Goal: Task Accomplishment & Management: Use online tool/utility

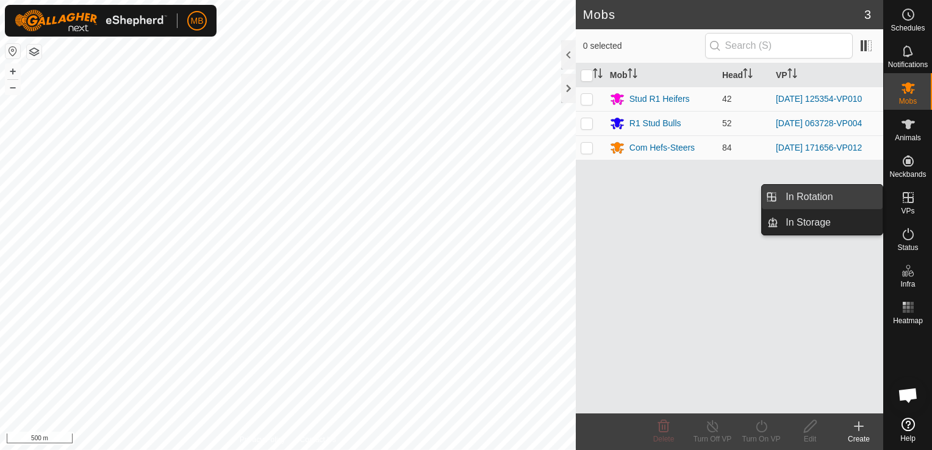
drag, startPoint x: 907, startPoint y: 200, endPoint x: 840, endPoint y: 196, distance: 66.6
click at [884, 196] on es-menu-bar "Schedules Notifications Mobs Animals Neckbands VPs Status Infra Heatmap Help In…" at bounding box center [908, 225] width 49 height 450
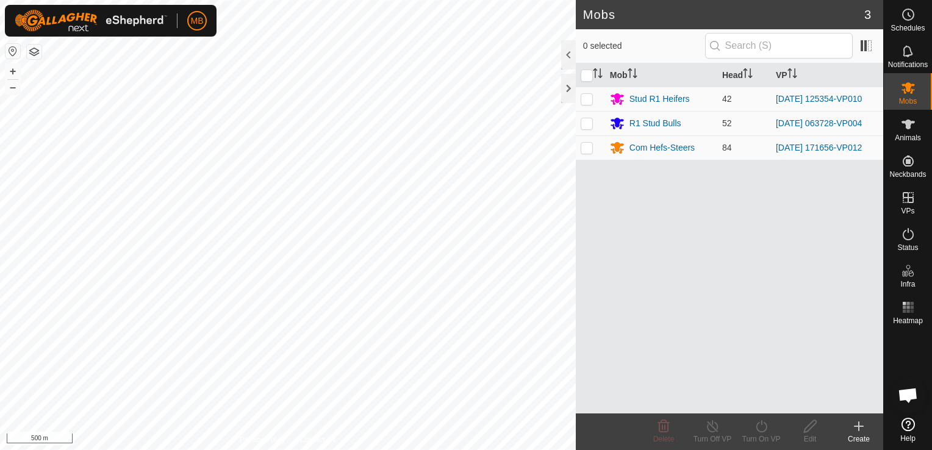
click at [840, 196] on div "Mob Head VP Stud R1 Heifers 42 [DATE] 125354-VP010 R1 Stud Bulls 52 [DATE] 0637…" at bounding box center [730, 238] width 308 height 350
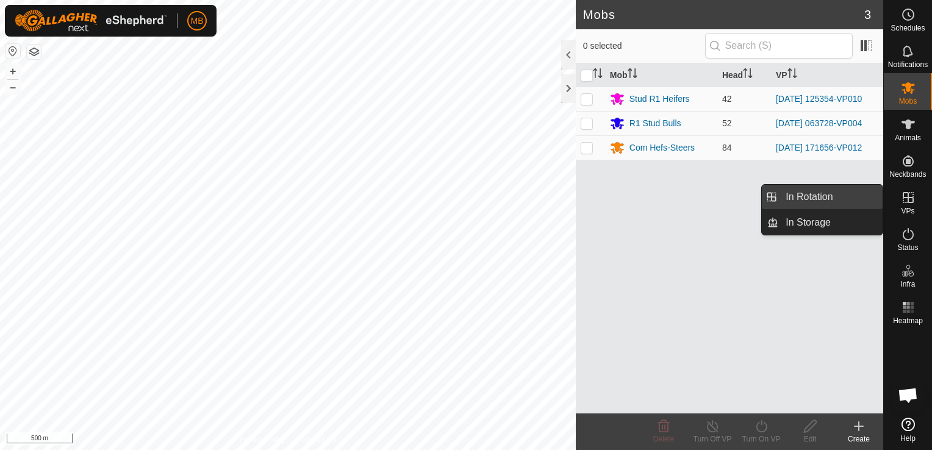
click at [821, 200] on link "In Rotation" at bounding box center [831, 197] width 104 height 24
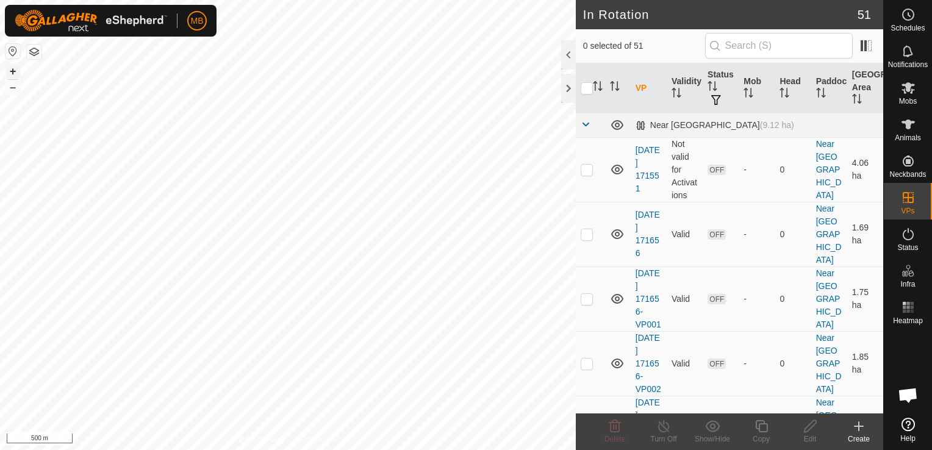
click at [10, 72] on button "+" at bounding box center [12, 71] width 15 height 15
click at [0, 380] on html "MB Schedules Notifications Mobs Animals Neckbands VPs Status Infra Heatmap Help…" at bounding box center [466, 225] width 932 height 450
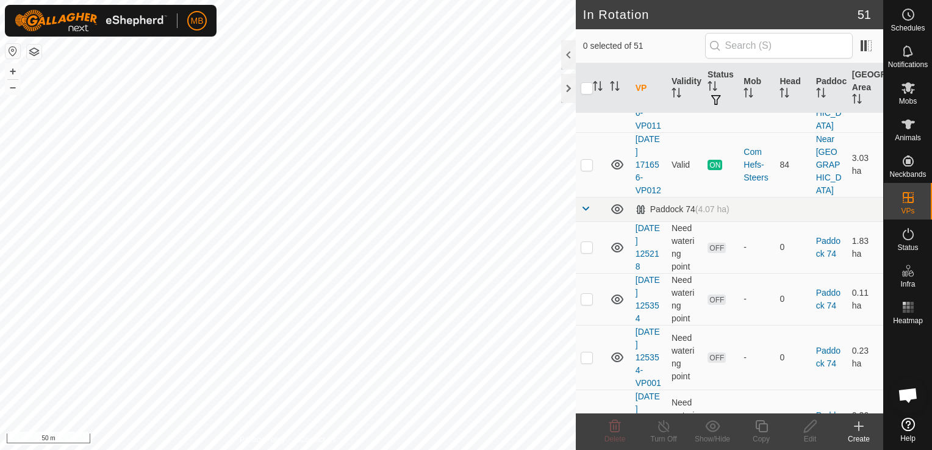
scroll to position [919, 0]
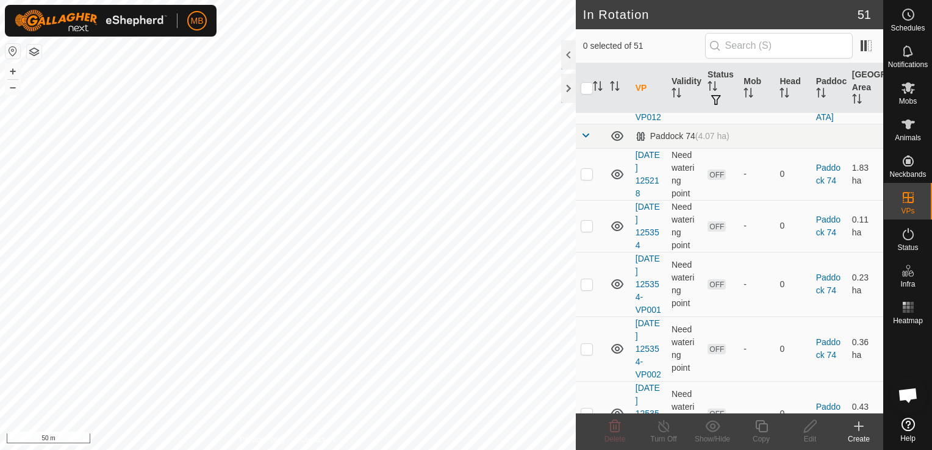
click at [587, 96] on p-checkbox at bounding box center [587, 92] width 12 height 10
checkbox input "true"
click at [764, 436] on div "Copy" at bounding box center [761, 439] width 49 height 11
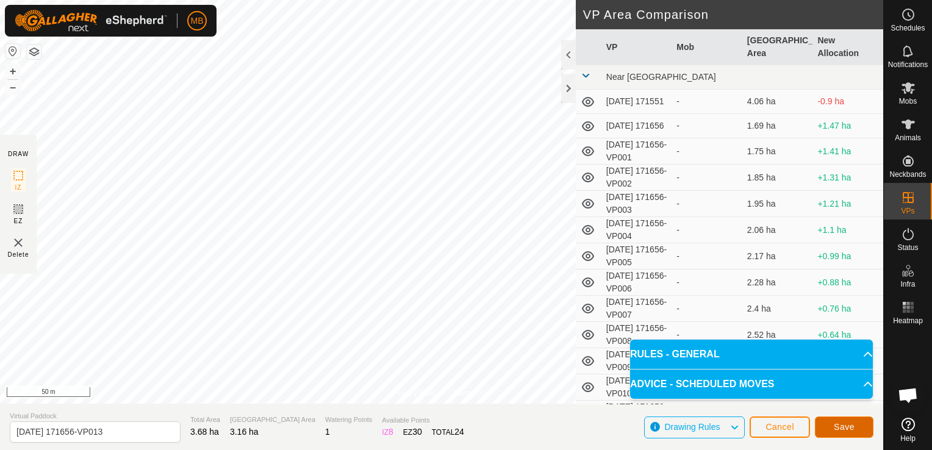
click at [840, 428] on span "Save" at bounding box center [844, 427] width 21 height 10
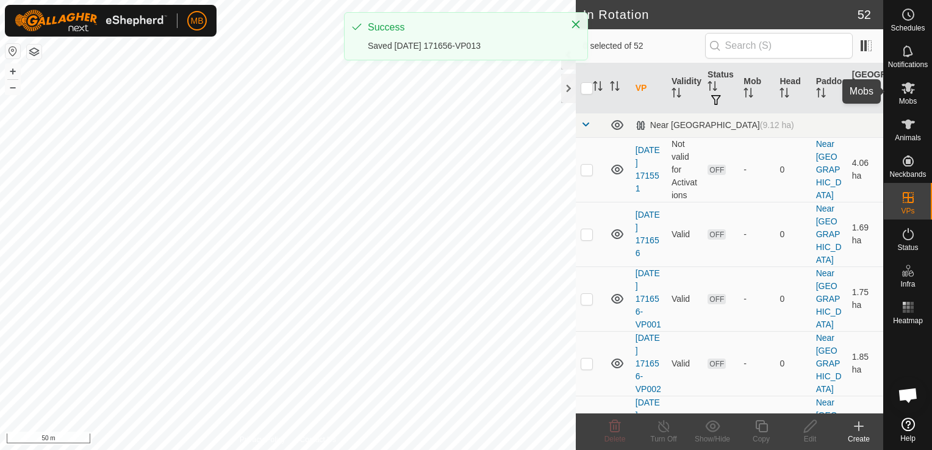
click at [908, 87] on icon at bounding box center [908, 88] width 13 height 12
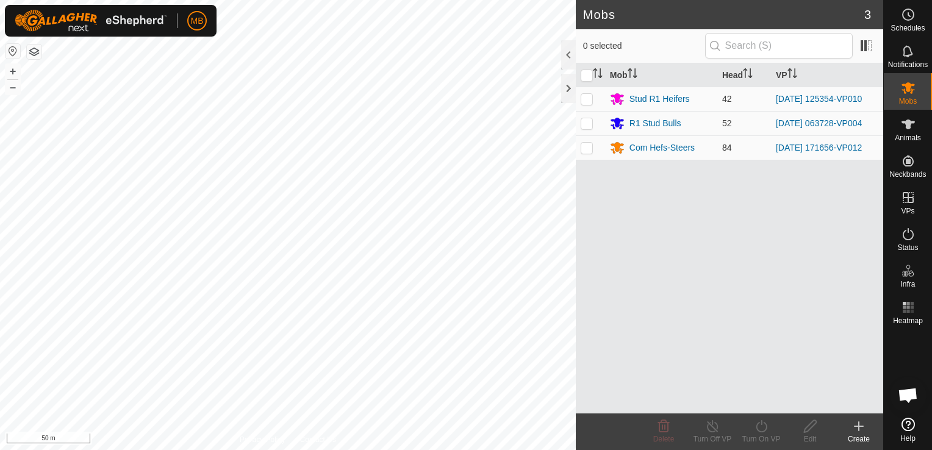
click at [589, 148] on p-checkbox at bounding box center [587, 148] width 12 height 10
checkbox input "true"
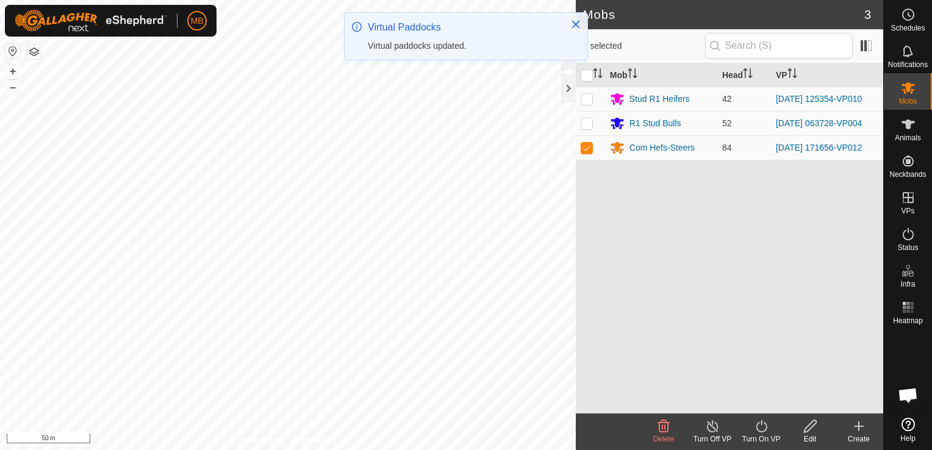
click at [755, 428] on icon at bounding box center [761, 426] width 15 height 15
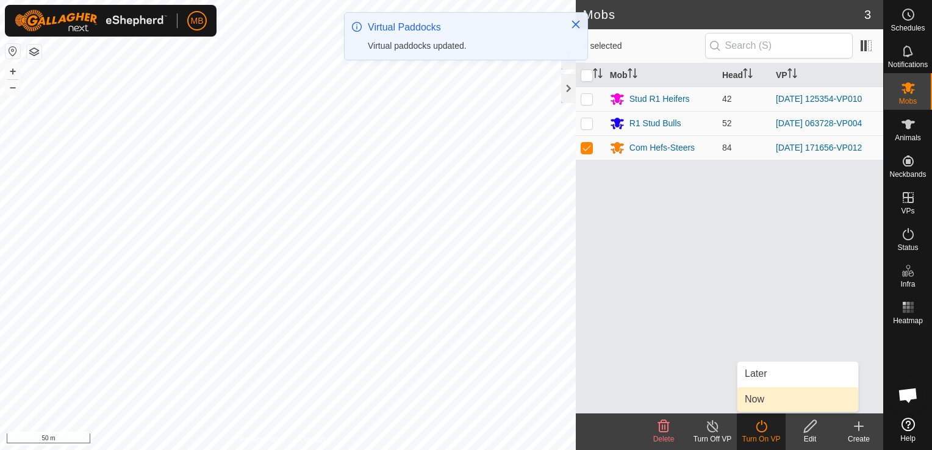
click at [755, 401] on link "Now" at bounding box center [798, 399] width 121 height 24
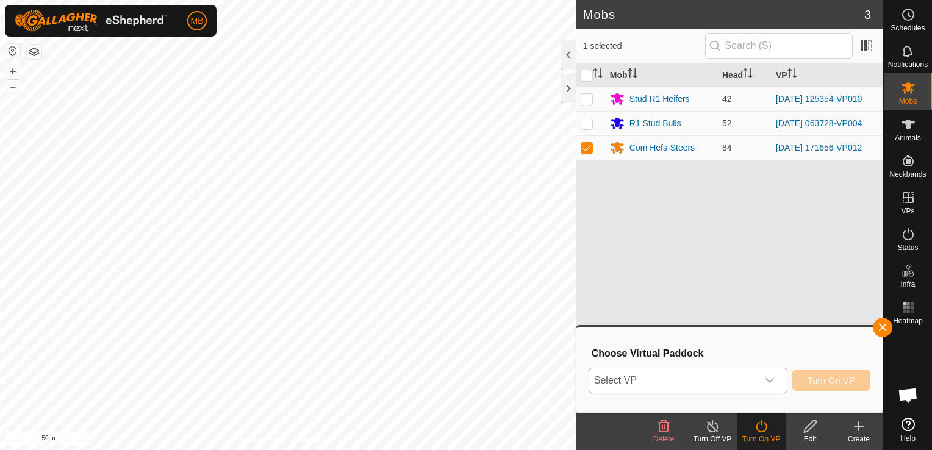
click at [769, 382] on icon "dropdown trigger" at bounding box center [770, 381] width 10 height 10
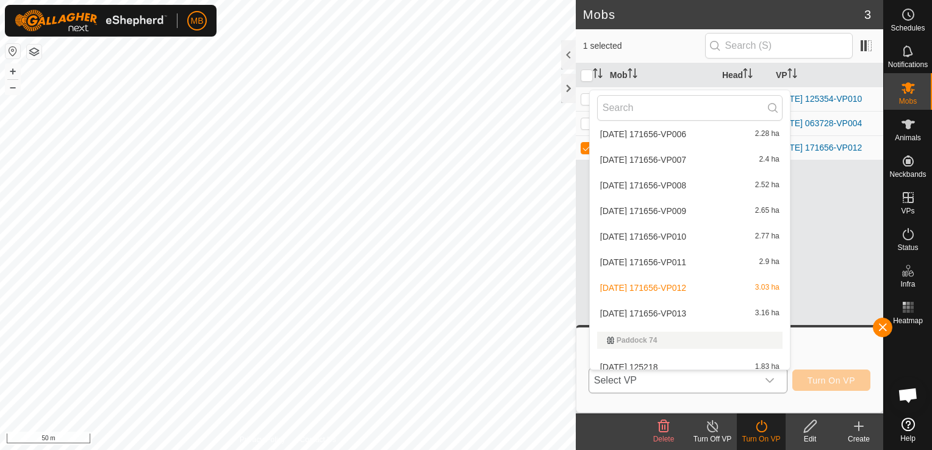
scroll to position [309, 0]
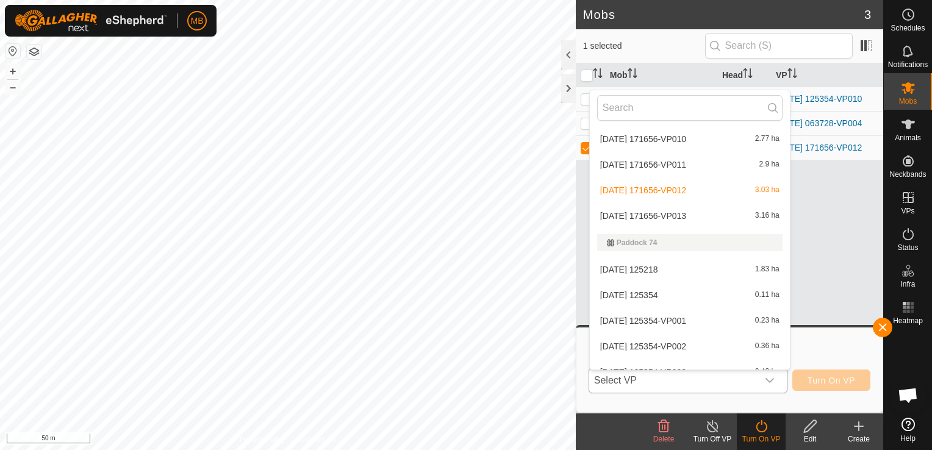
click at [701, 217] on li "[DATE] 171656-VP013 3.16 ha" at bounding box center [690, 216] width 200 height 24
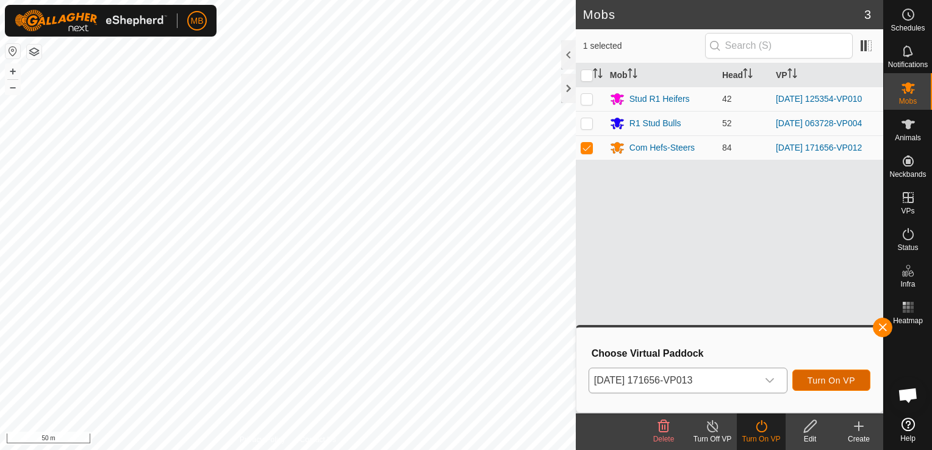
click at [820, 380] on span "Turn On VP" at bounding box center [832, 381] width 48 height 10
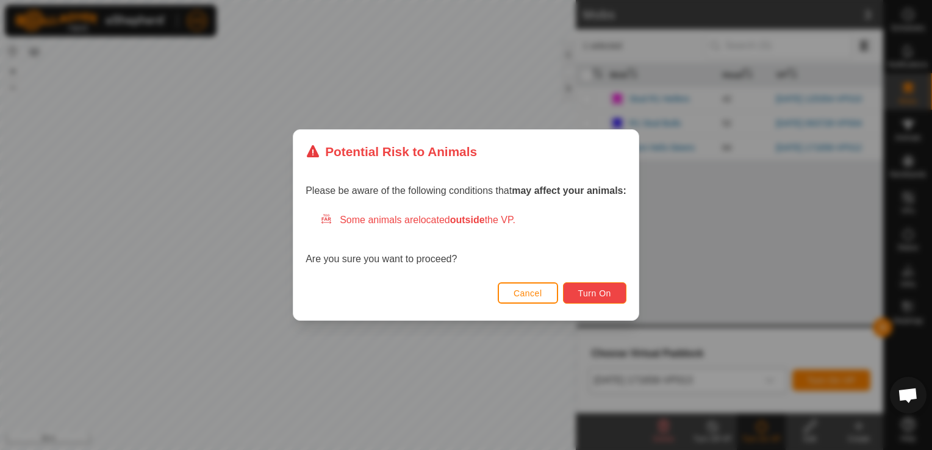
click at [578, 294] on button "Turn On" at bounding box center [594, 293] width 63 height 21
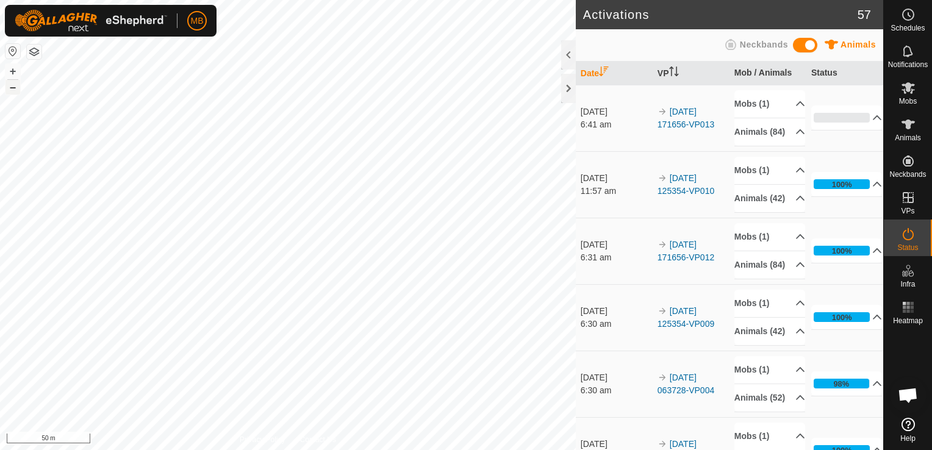
click at [12, 88] on button "–" at bounding box center [12, 87] width 15 height 15
click at [15, 74] on button "+" at bounding box center [12, 71] width 15 height 15
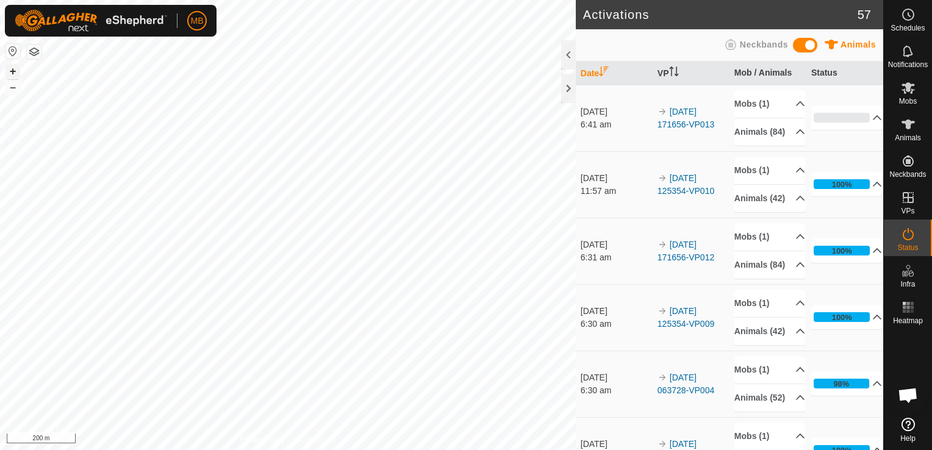
click at [15, 74] on button "+" at bounding box center [12, 71] width 15 height 15
click at [367, 450] on html "MB Schedules Notifications Mobs Animals Neckbands VPs Status Infra Heatmap Help…" at bounding box center [466, 225] width 932 height 450
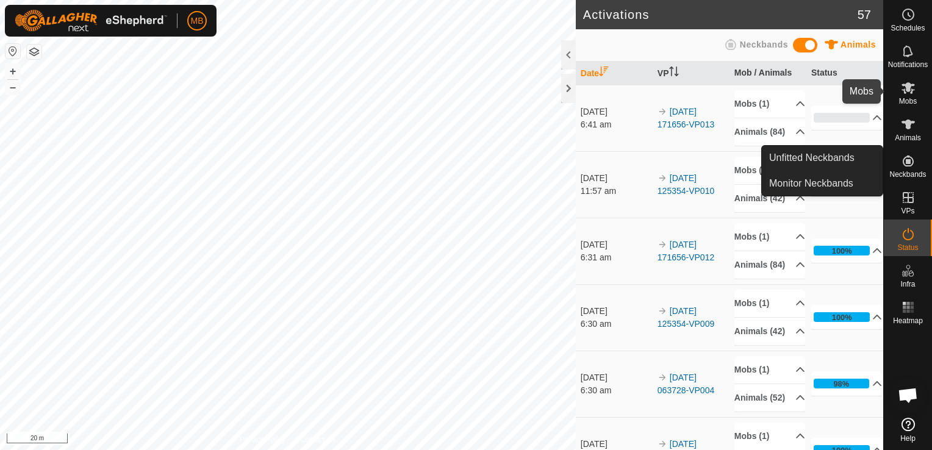
click at [906, 100] on span "Mobs" at bounding box center [908, 101] width 18 height 7
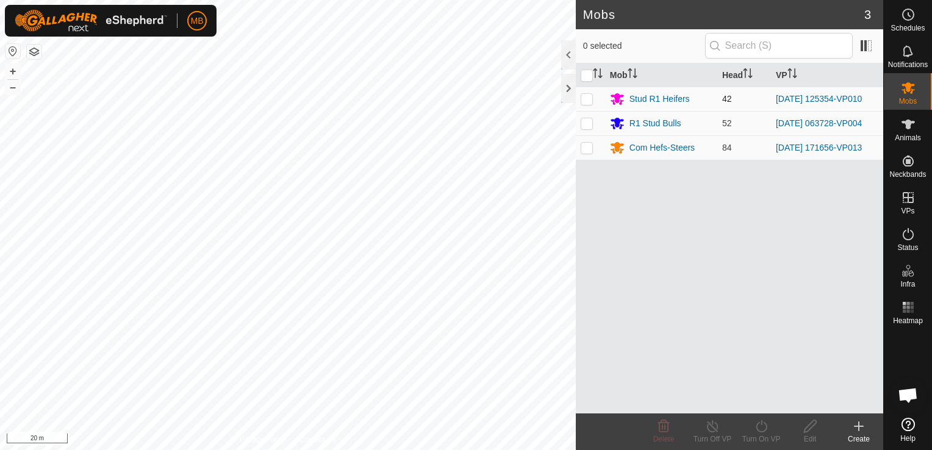
click at [588, 99] on p-checkbox at bounding box center [587, 99] width 12 height 10
checkbox input "true"
click at [761, 435] on div "Turn On VP" at bounding box center [761, 439] width 49 height 11
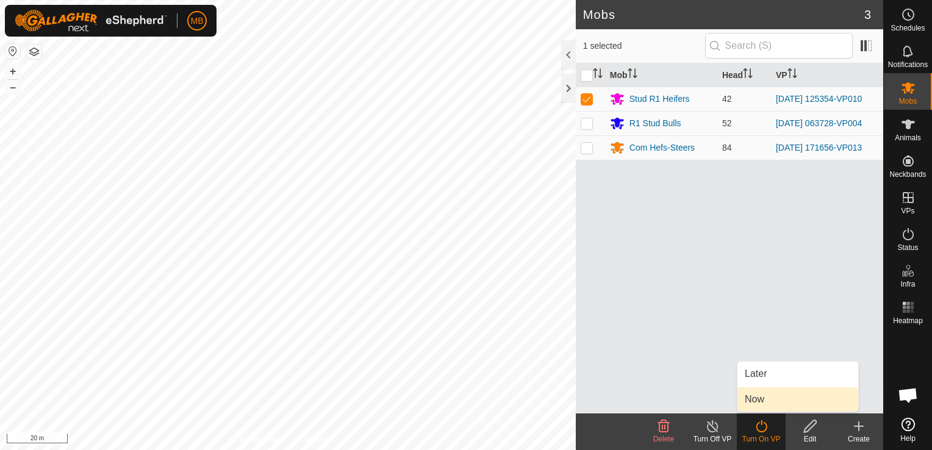
click at [769, 402] on link "Now" at bounding box center [798, 399] width 121 height 24
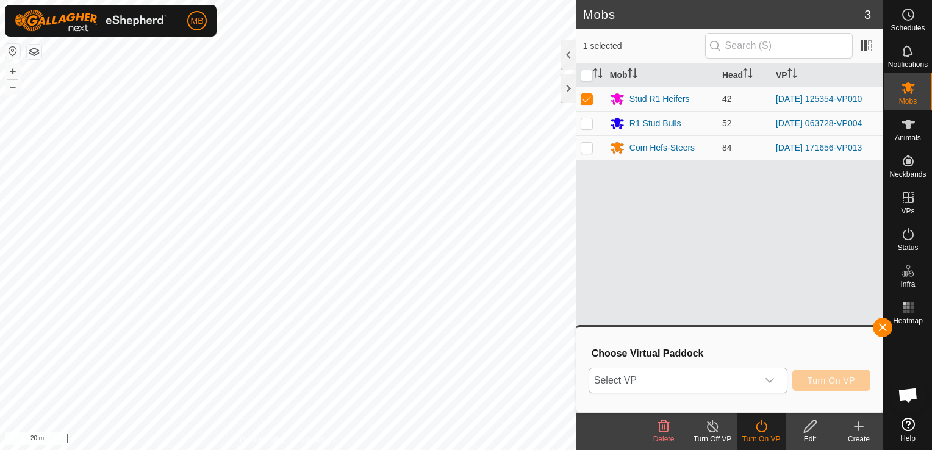
click at [780, 380] on div "dropdown trigger" at bounding box center [770, 381] width 24 height 24
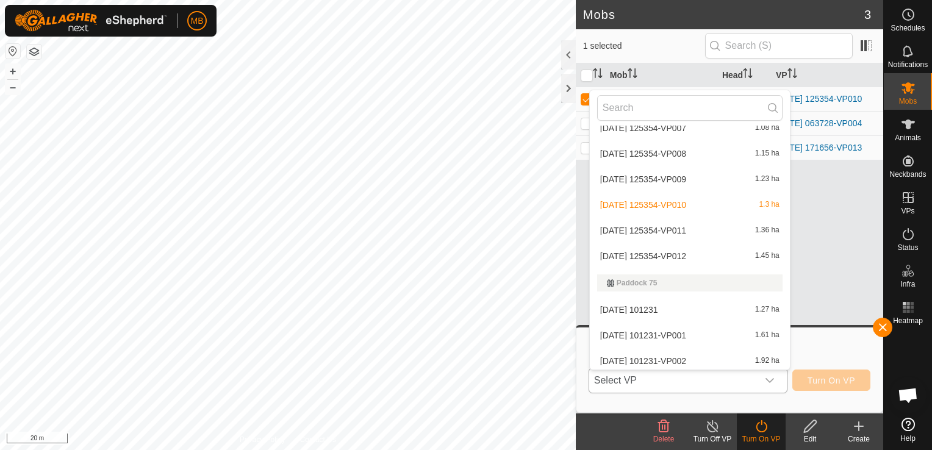
scroll to position [640, 0]
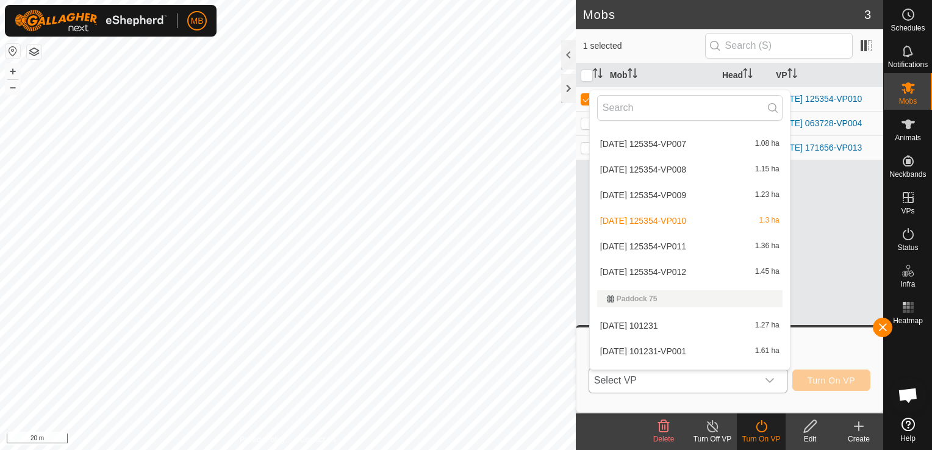
click at [683, 270] on li "[DATE] 125354-VP012 1.45 ha" at bounding box center [690, 272] width 200 height 24
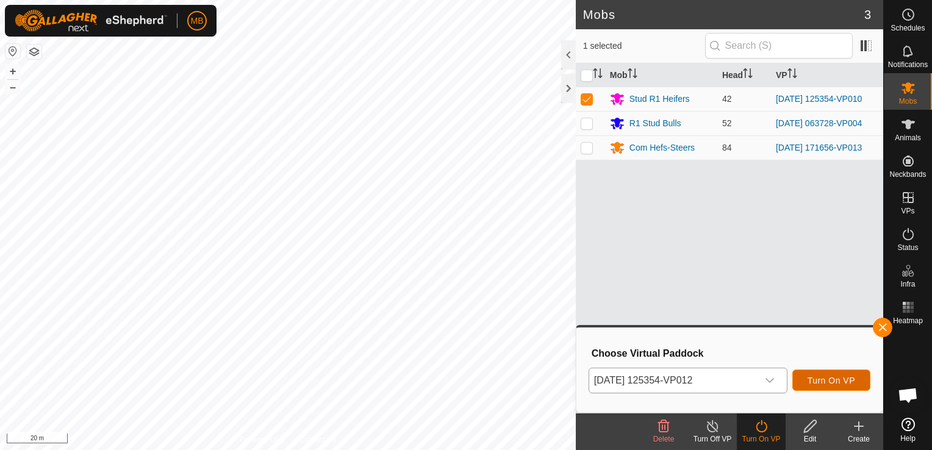
click at [816, 380] on span "Turn On VP" at bounding box center [832, 381] width 48 height 10
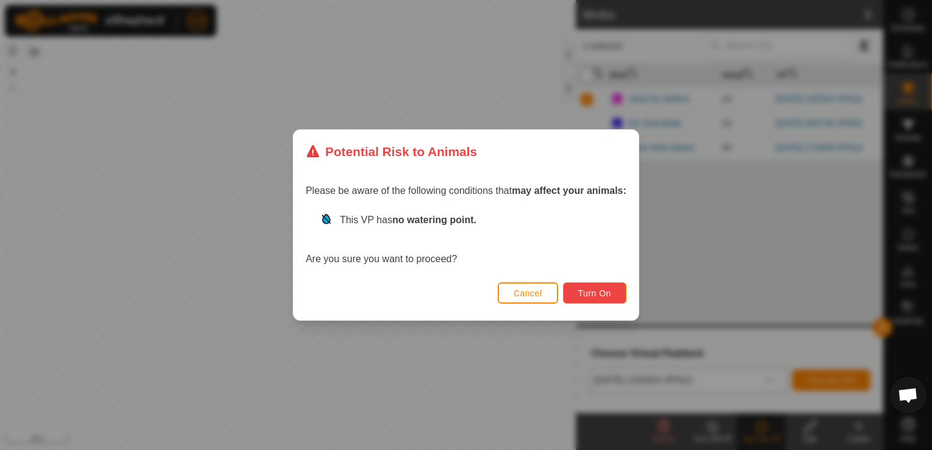
click at [581, 290] on span "Turn On" at bounding box center [594, 294] width 33 height 10
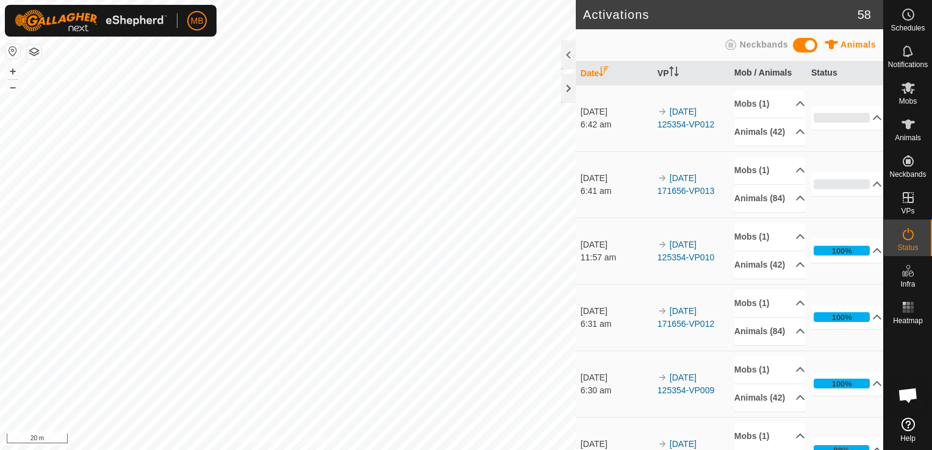
click at [600, 252] on div "Activations 58 Animals Neckbands Date VP Mob / Animals Status [DATE] 6:42 am 20…" at bounding box center [442, 225] width 884 height 450
click at [586, 200] on div "Activations 58 Animals Neckbands Date VP Mob / Animals Status [DATE] 6:42 am 20…" at bounding box center [442, 225] width 884 height 450
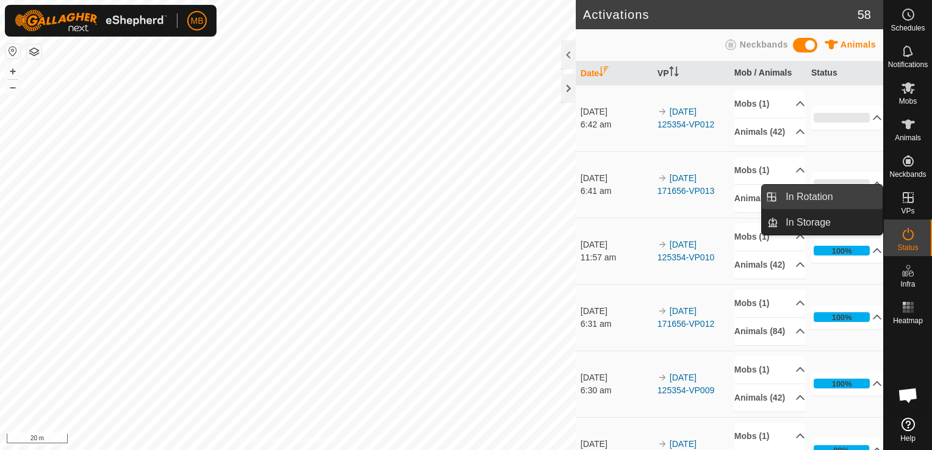
click at [835, 196] on link "In Rotation" at bounding box center [831, 197] width 104 height 24
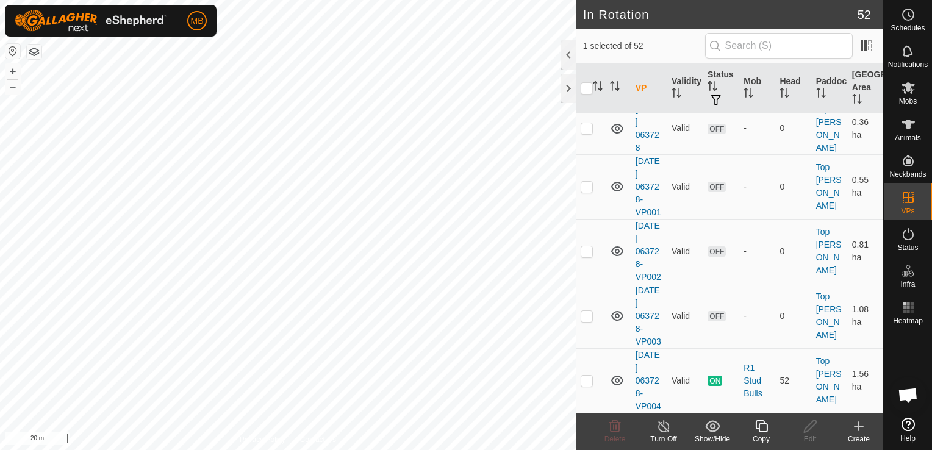
scroll to position [3422, 0]
click at [589, 377] on p-checkbox at bounding box center [587, 381] width 12 height 10
checkbox input "true"
click at [589, 88] on input "checkbox" at bounding box center [587, 88] width 12 height 12
checkbox input "true"
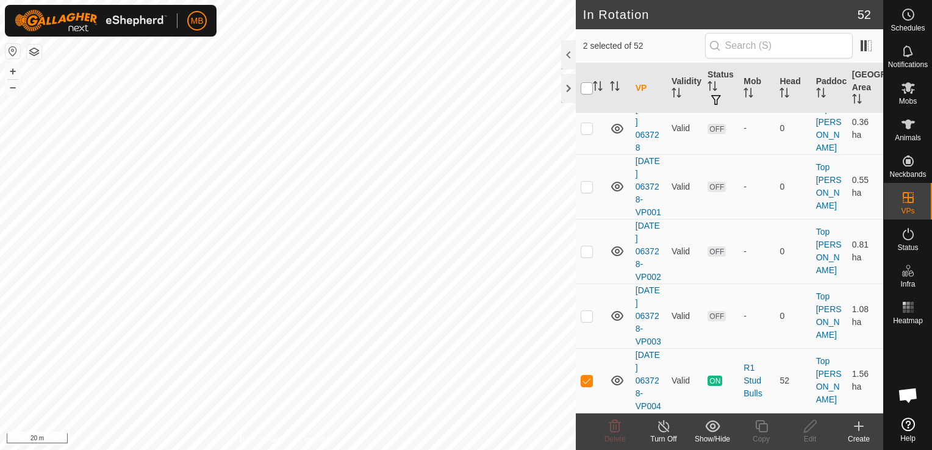
checkbox input "true"
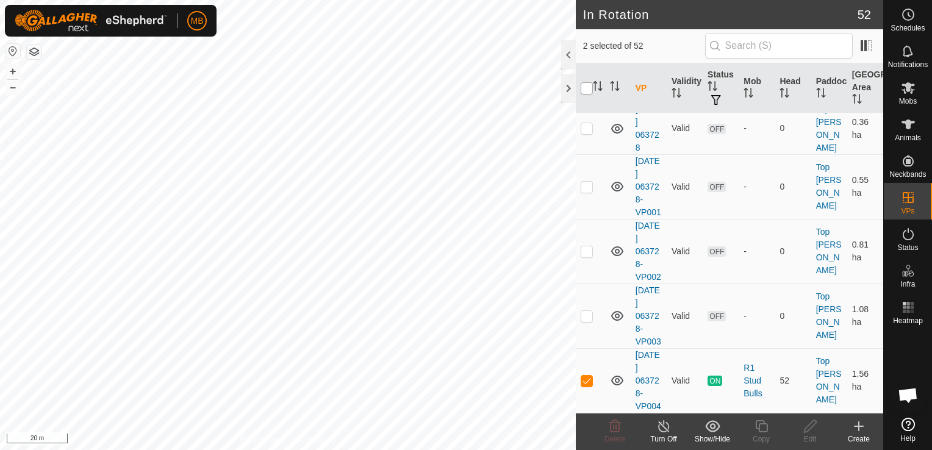
checkbox input "true"
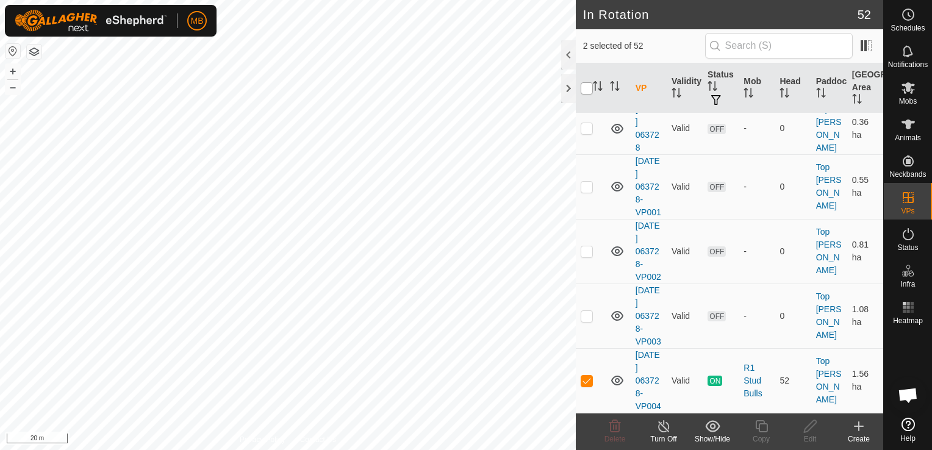
checkbox input "true"
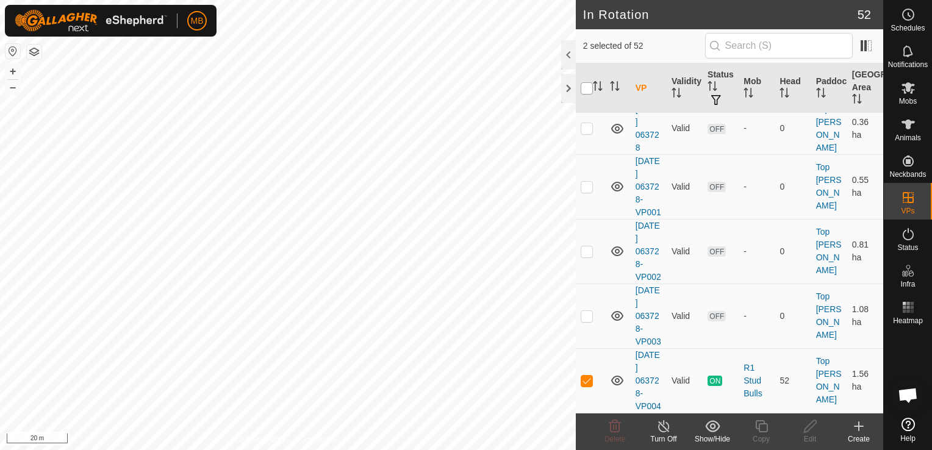
checkbox input "true"
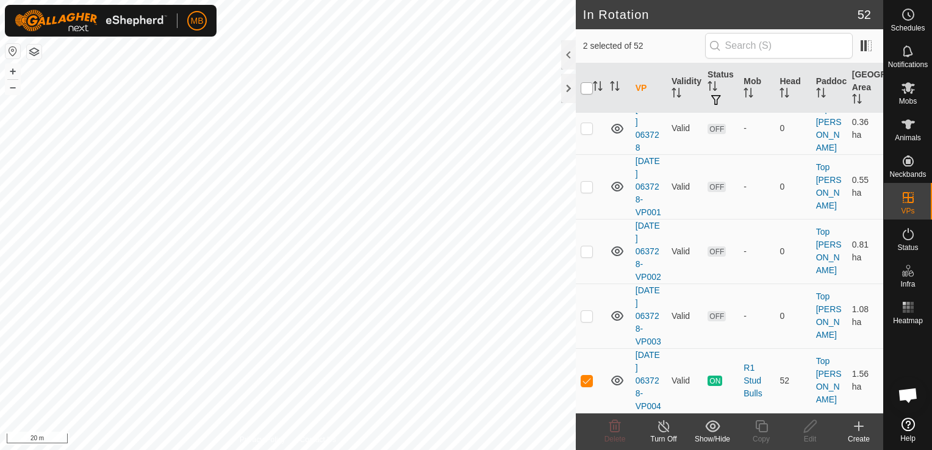
checkbox input "true"
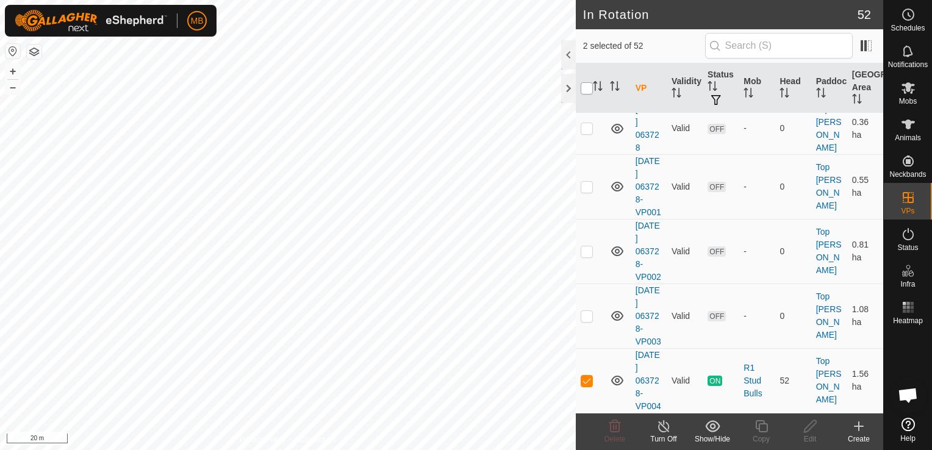
checkbox input "true"
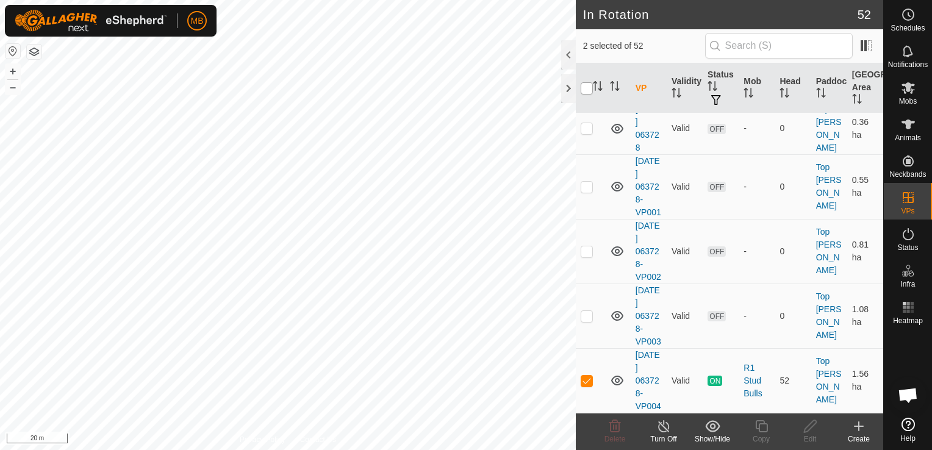
checkbox input "true"
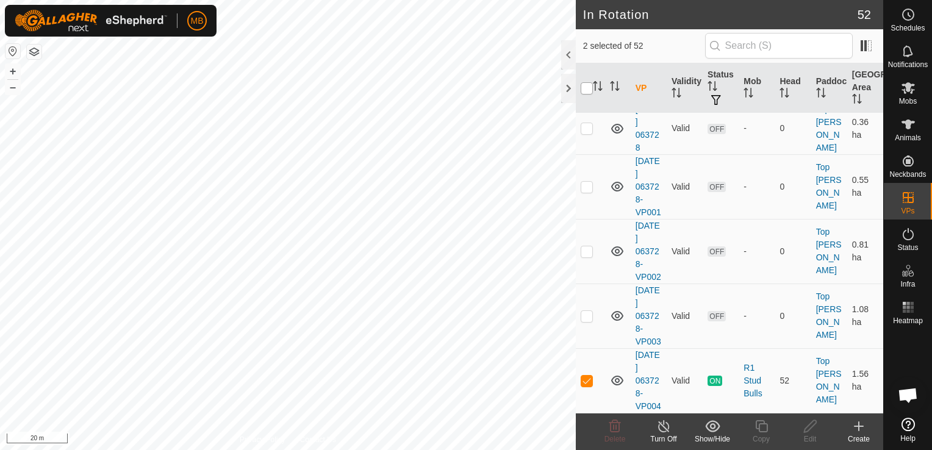
checkbox input "true"
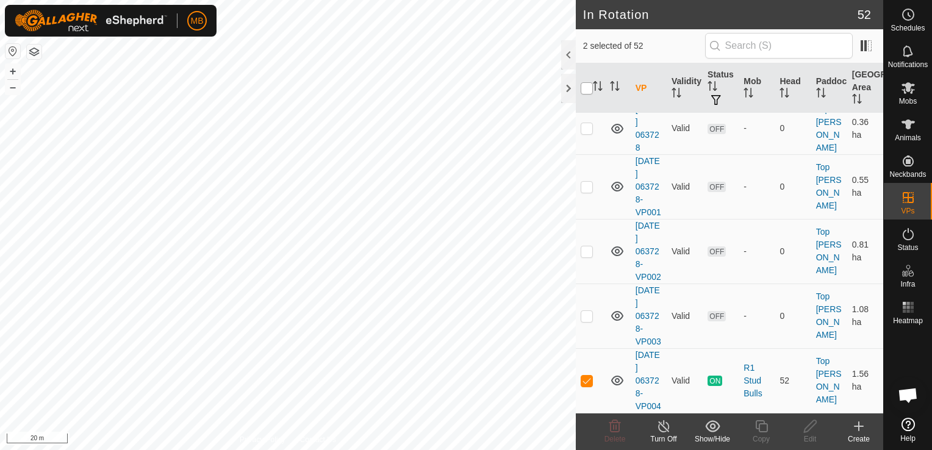
checkbox input "true"
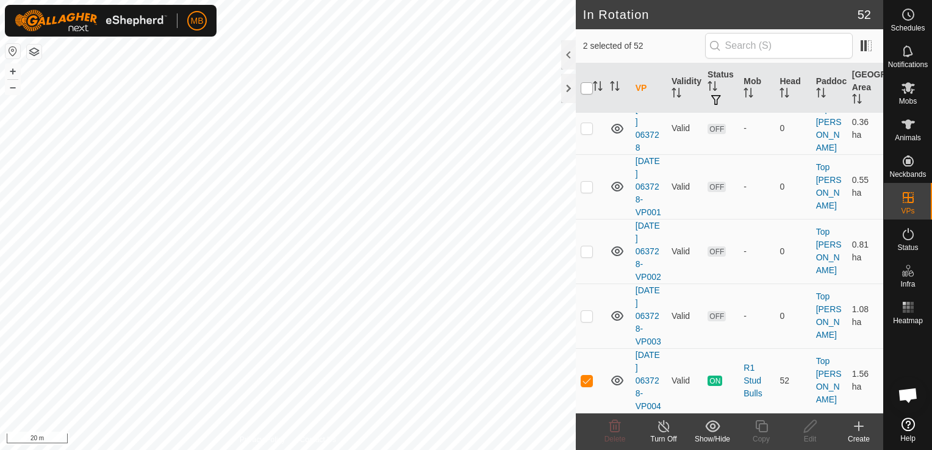
checkbox input "true"
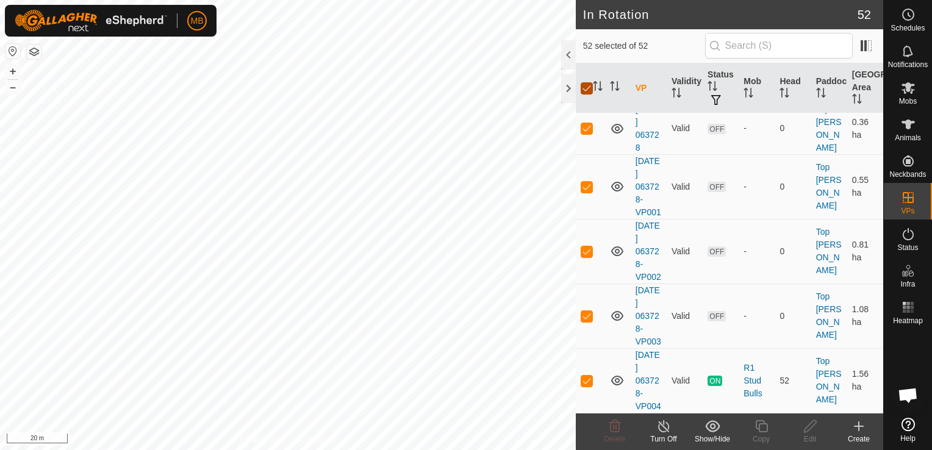
click at [589, 88] on input "checkbox" at bounding box center [587, 88] width 12 height 12
checkbox input "false"
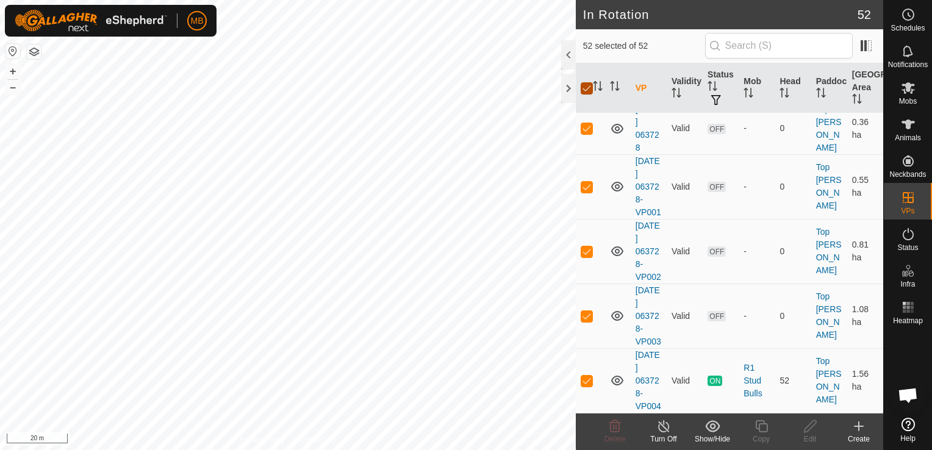
checkbox input "false"
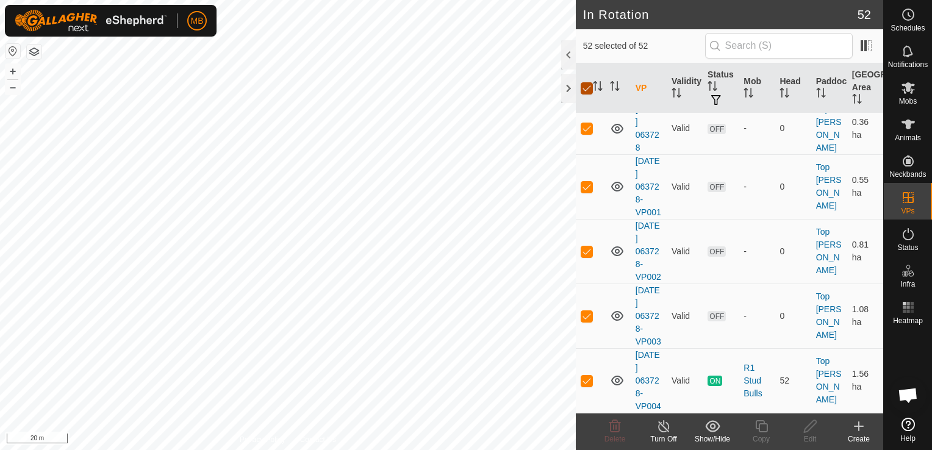
checkbox input "false"
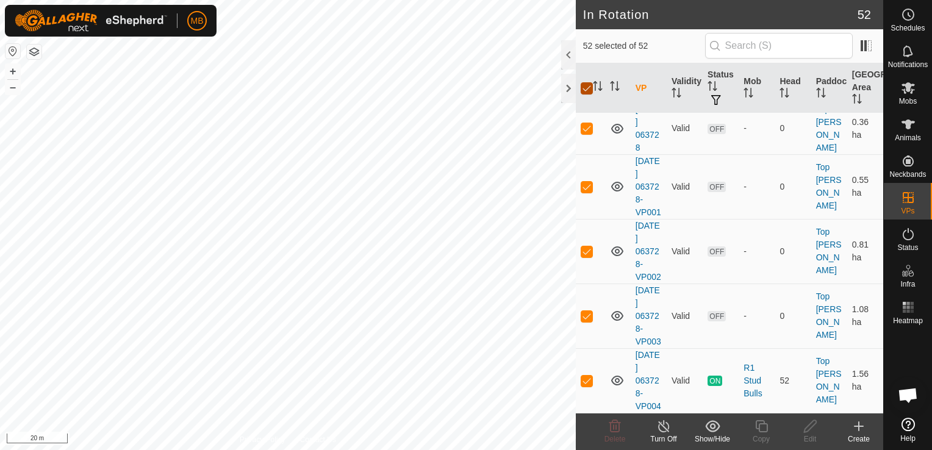
checkbox input "false"
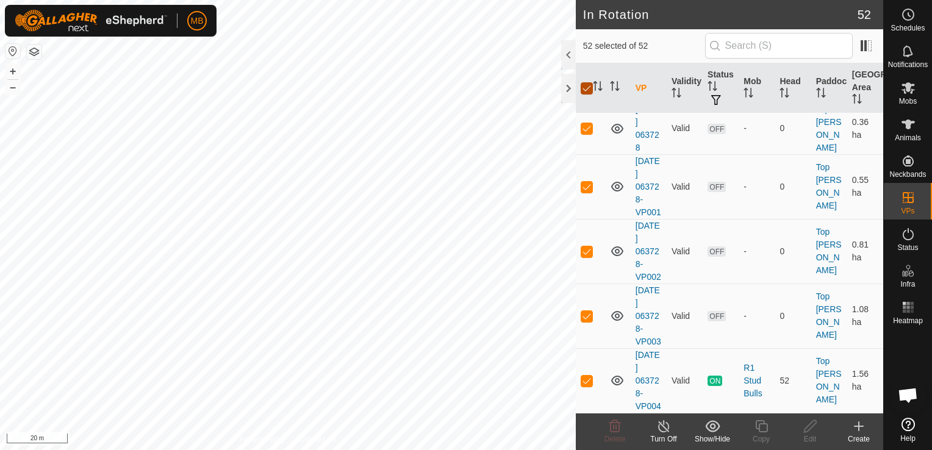
checkbox input "false"
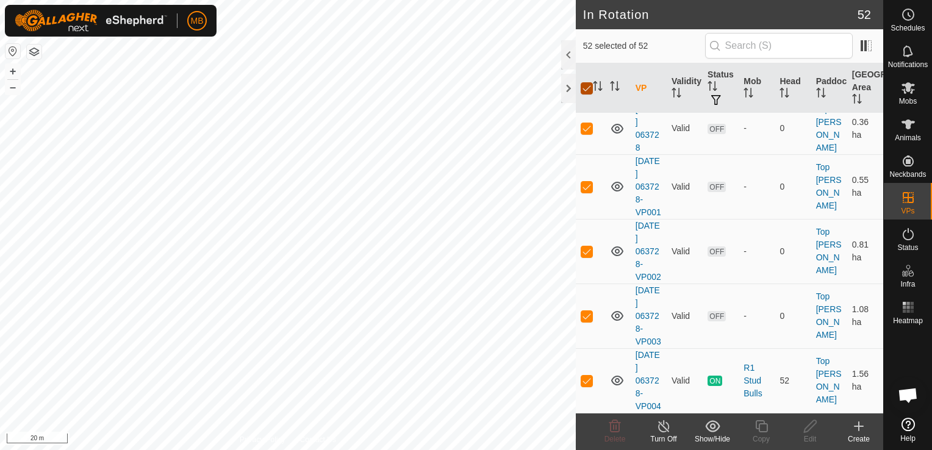
checkbox input "false"
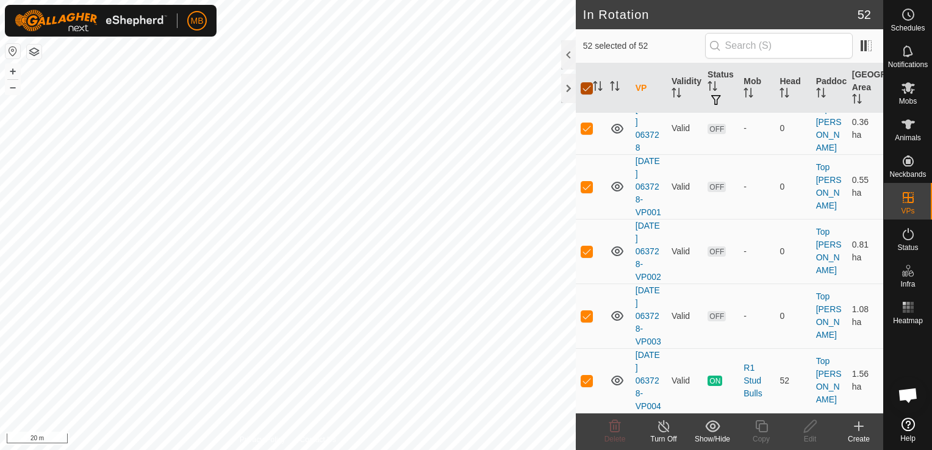
checkbox input "false"
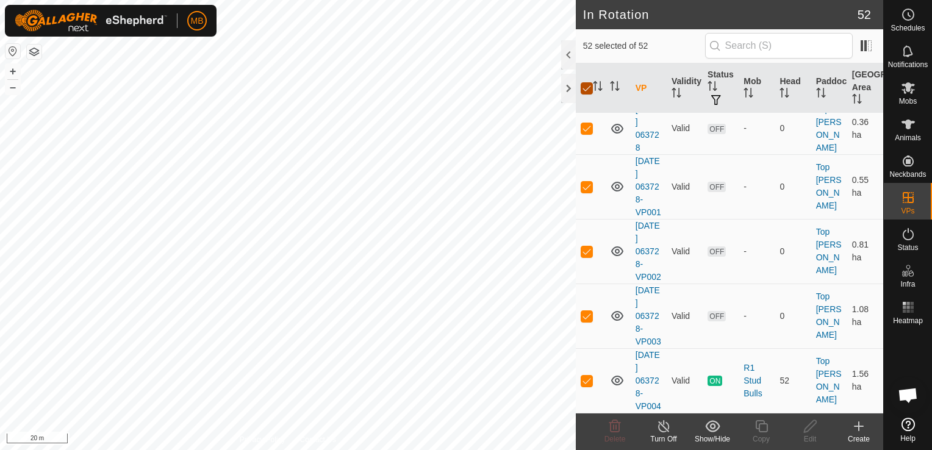
checkbox input "false"
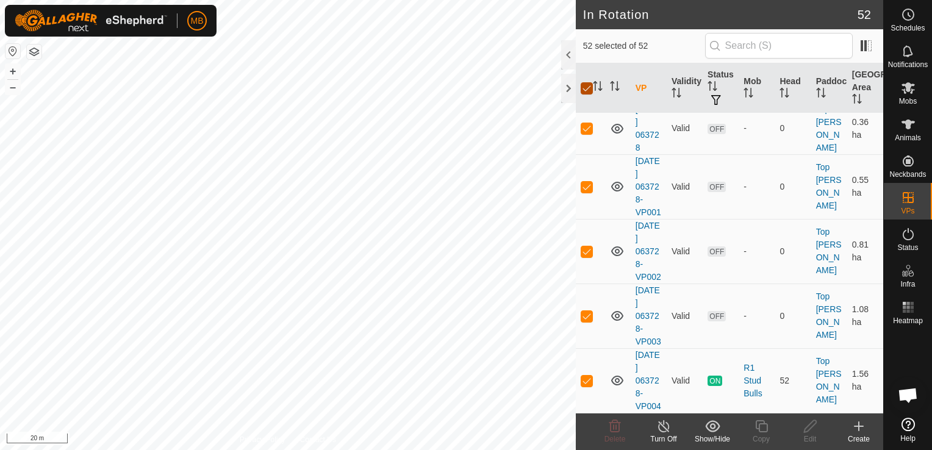
checkbox input "false"
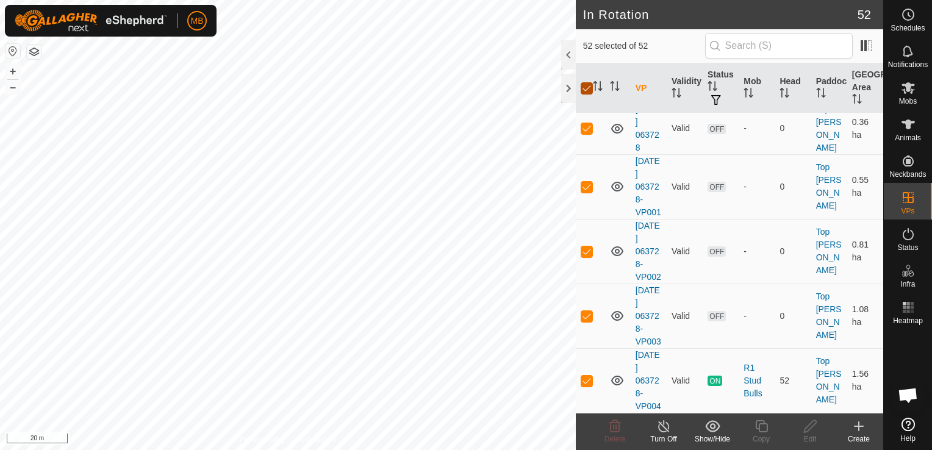
checkbox input "false"
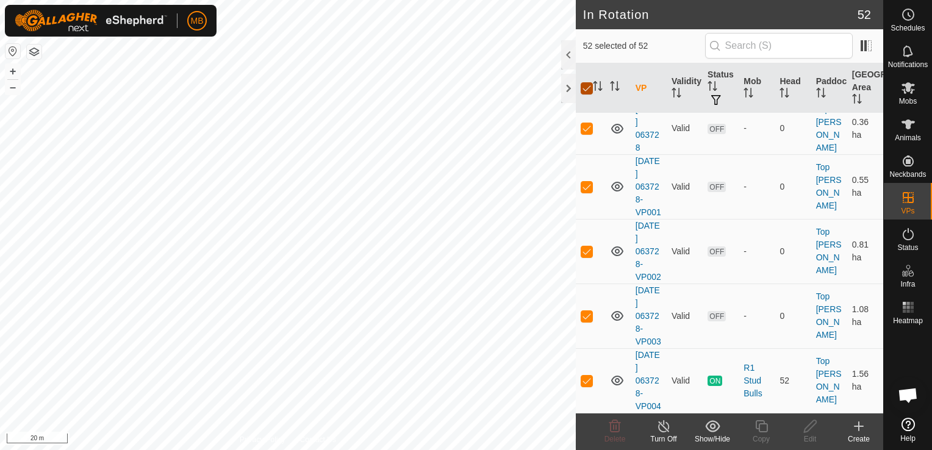
checkbox input "false"
click at [589, 88] on input "checkbox" at bounding box center [587, 88] width 12 height 12
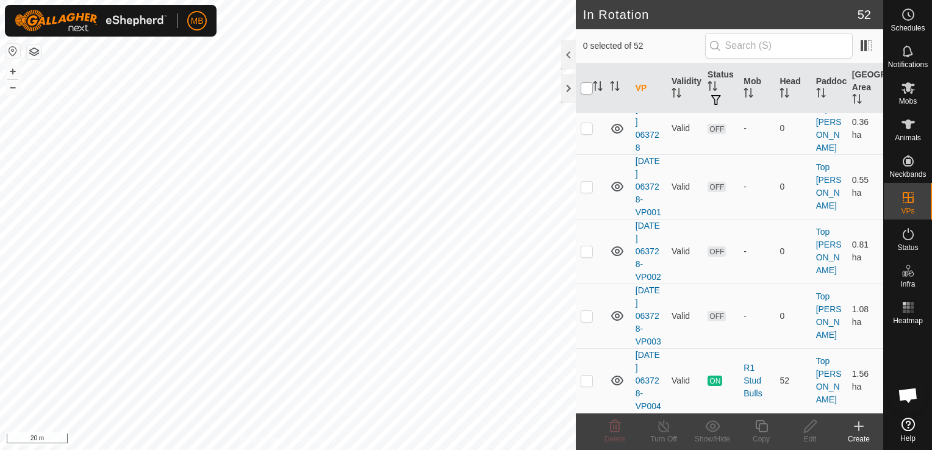
checkbox input "true"
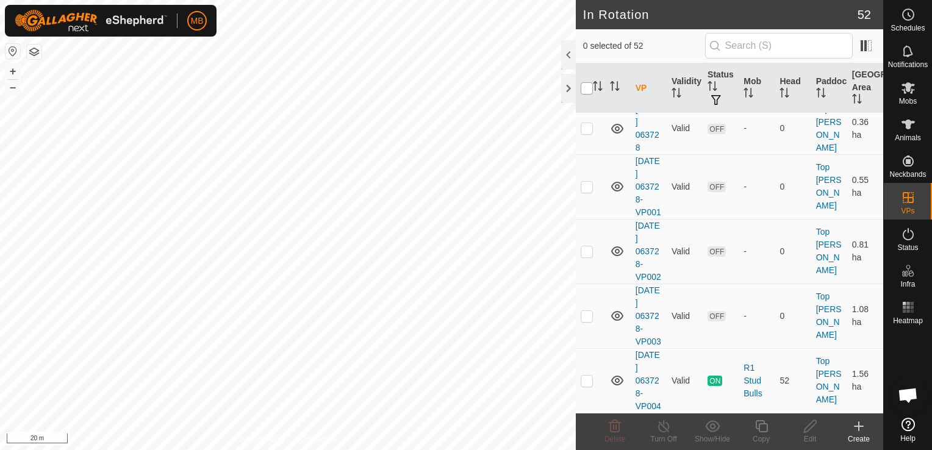
checkbox input "true"
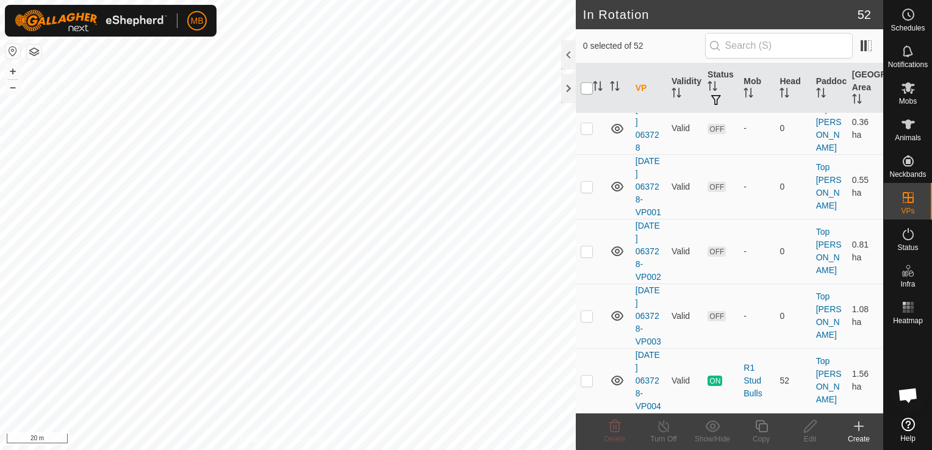
checkbox input "true"
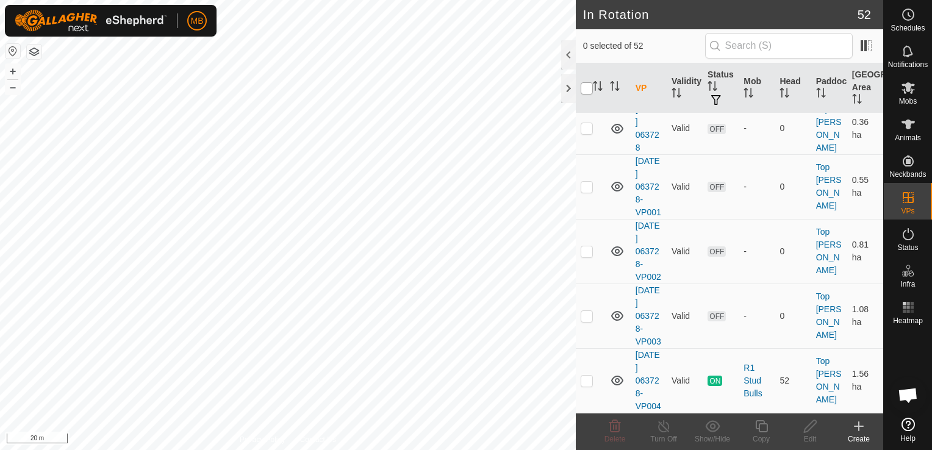
checkbox input "true"
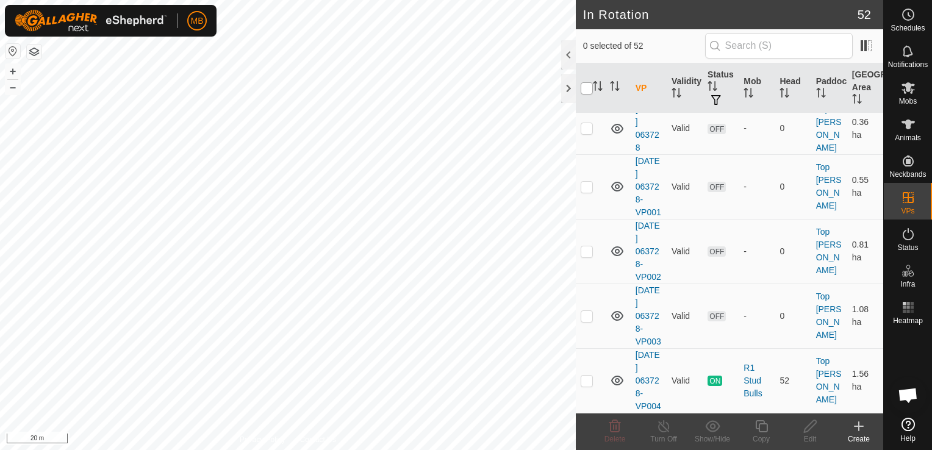
checkbox input "true"
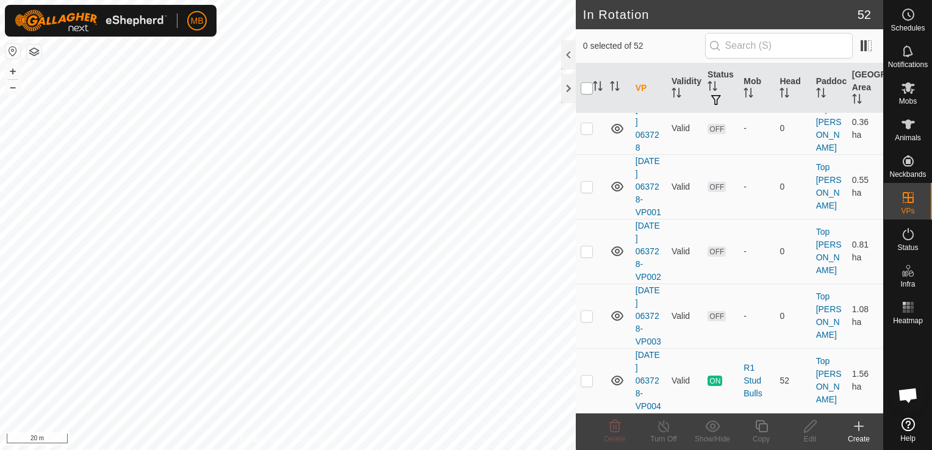
checkbox input "true"
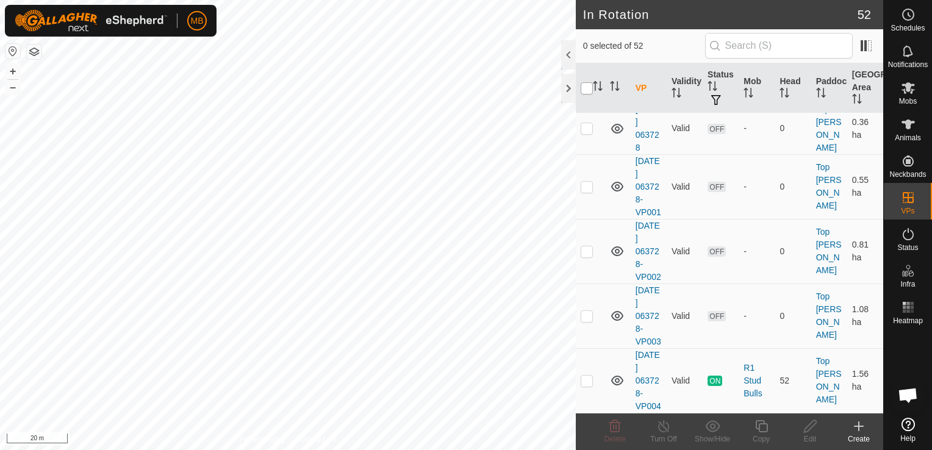
checkbox input "true"
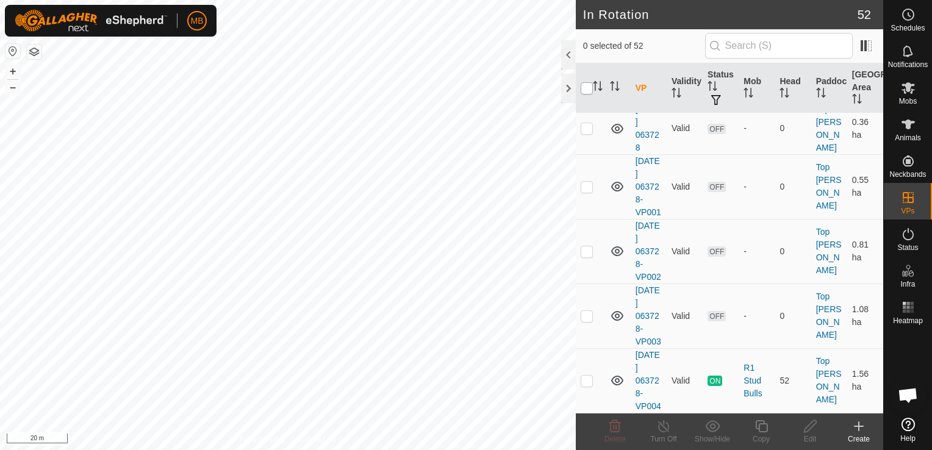
checkbox input "true"
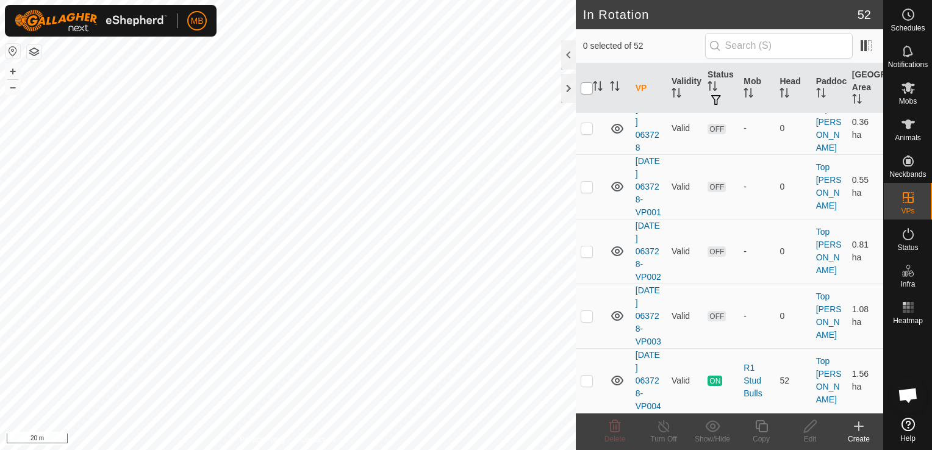
checkbox input "true"
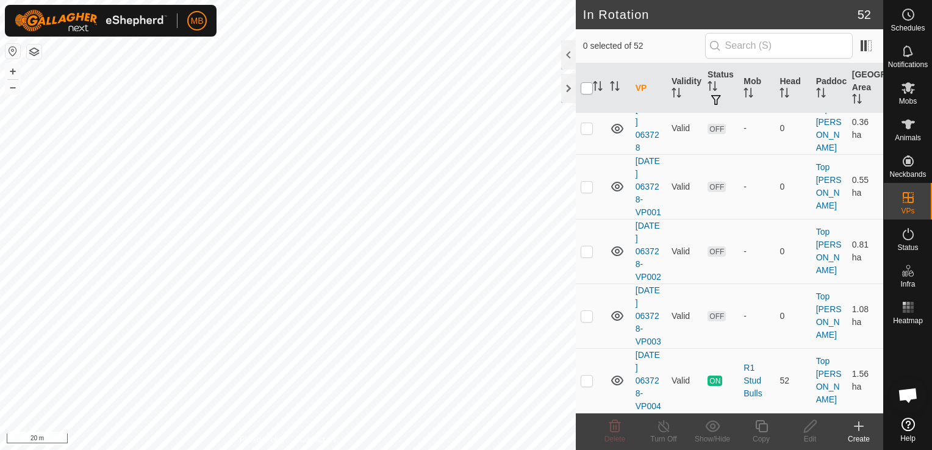
checkbox input "true"
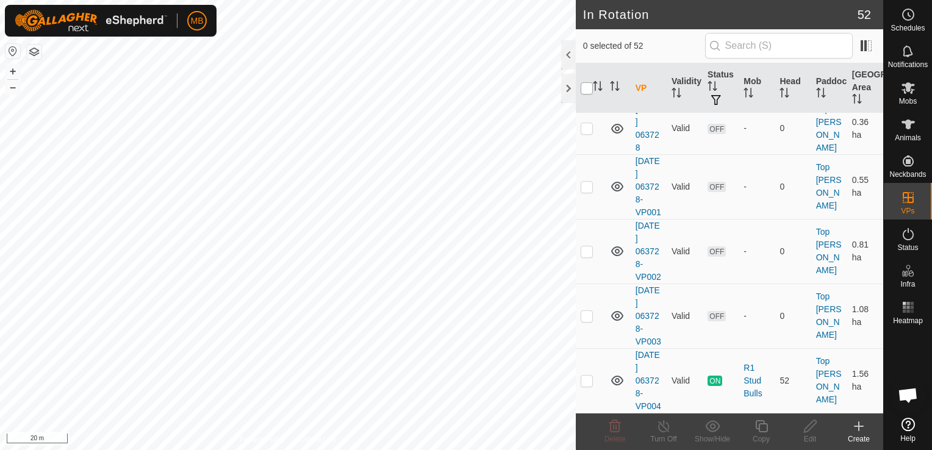
checkbox input "true"
click at [589, 88] on input "checkbox" at bounding box center [587, 88] width 12 height 12
checkbox input "false"
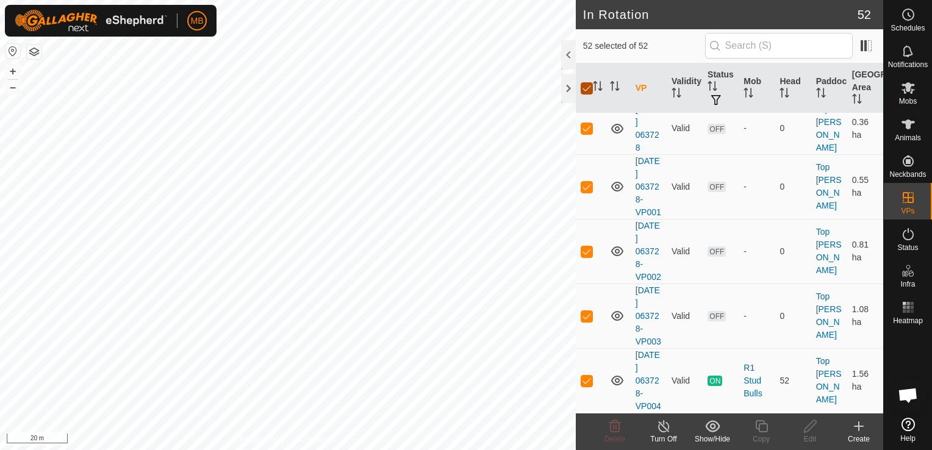
checkbox input "false"
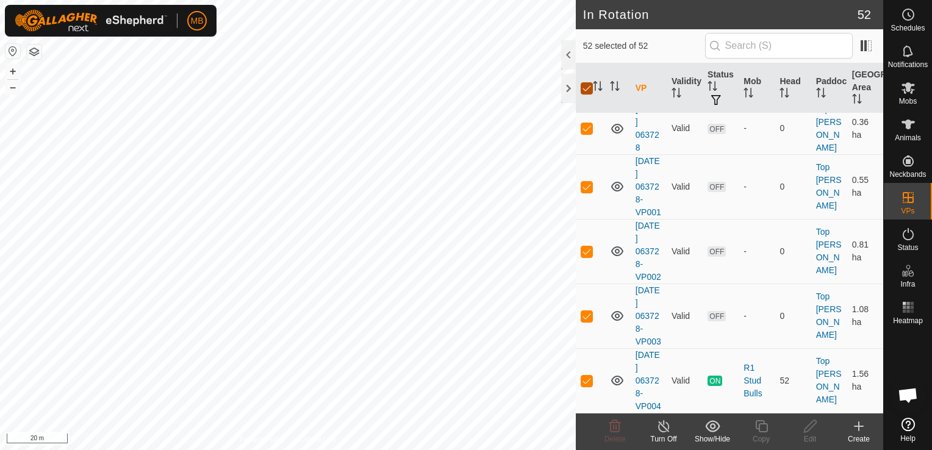
checkbox input "false"
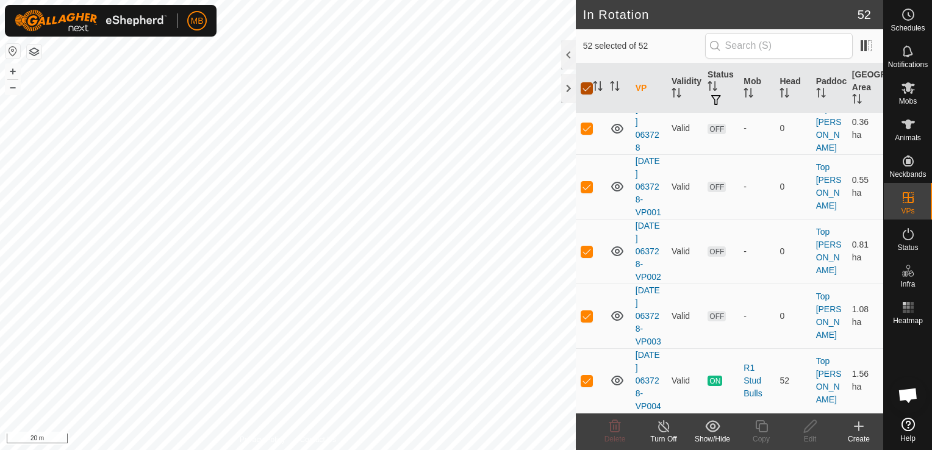
checkbox input "false"
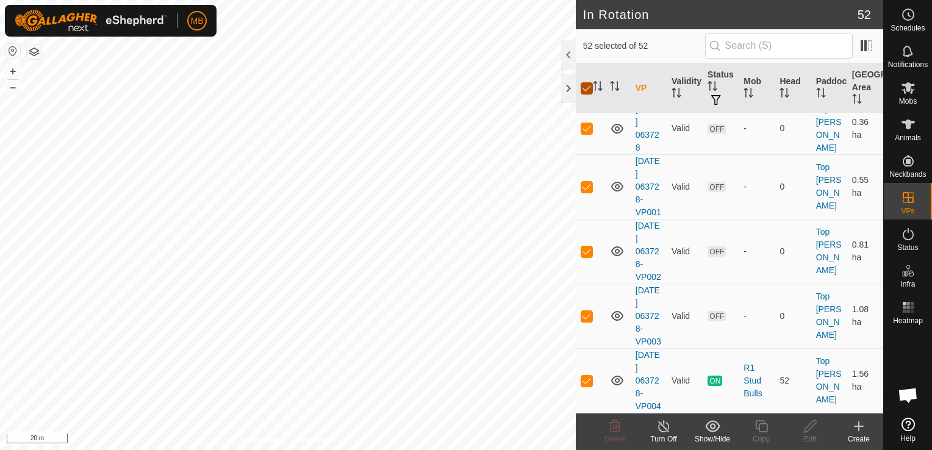
checkbox input "false"
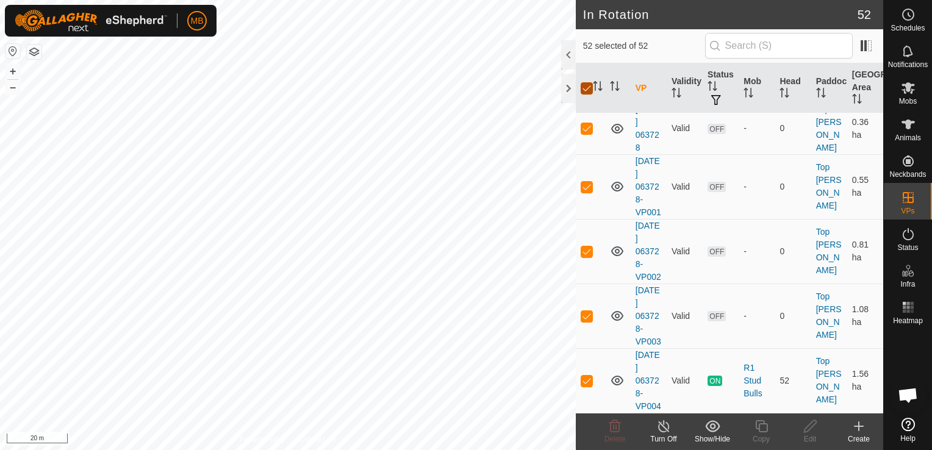
checkbox input "false"
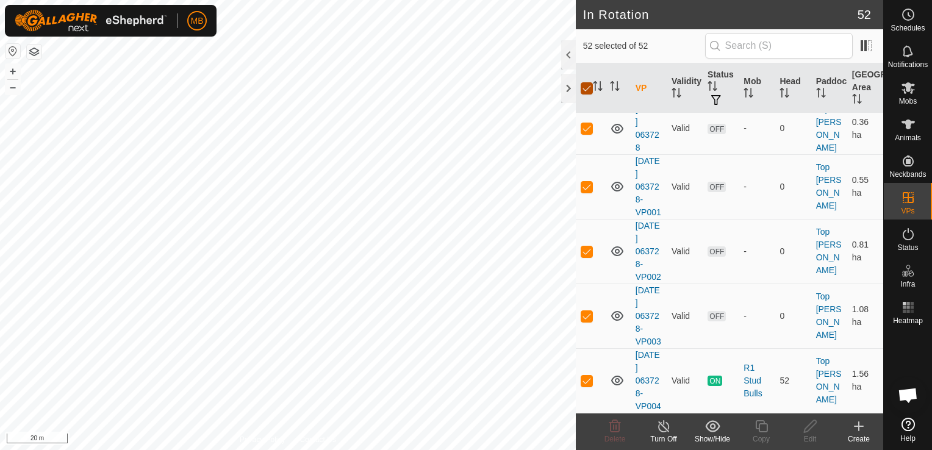
checkbox input "false"
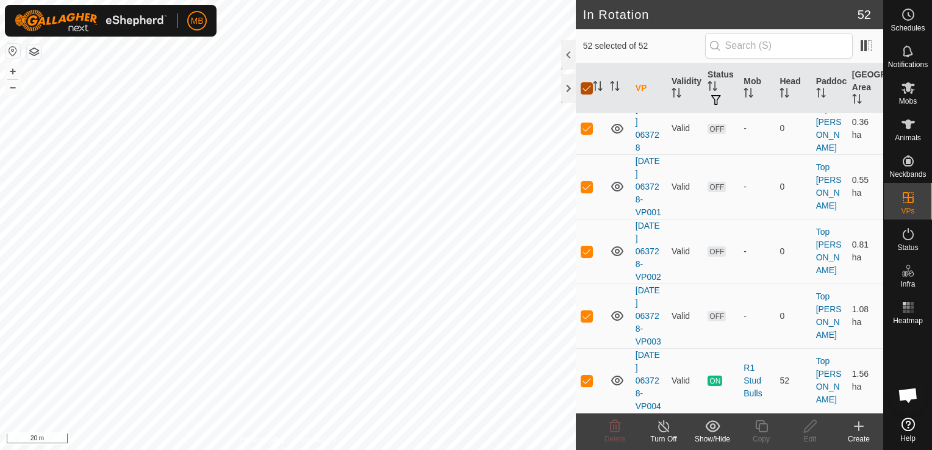
checkbox input "false"
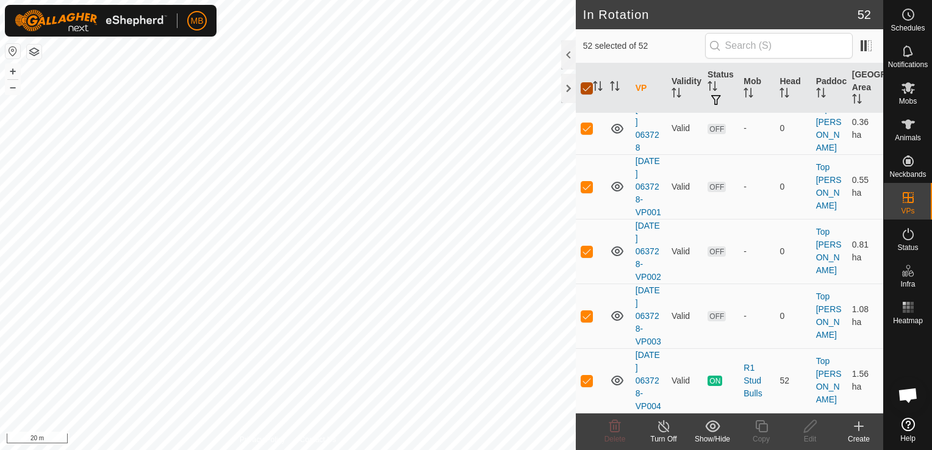
checkbox input "false"
click at [589, 379] on p-checkbox at bounding box center [587, 381] width 12 height 10
click at [768, 430] on icon at bounding box center [761, 426] width 15 height 15
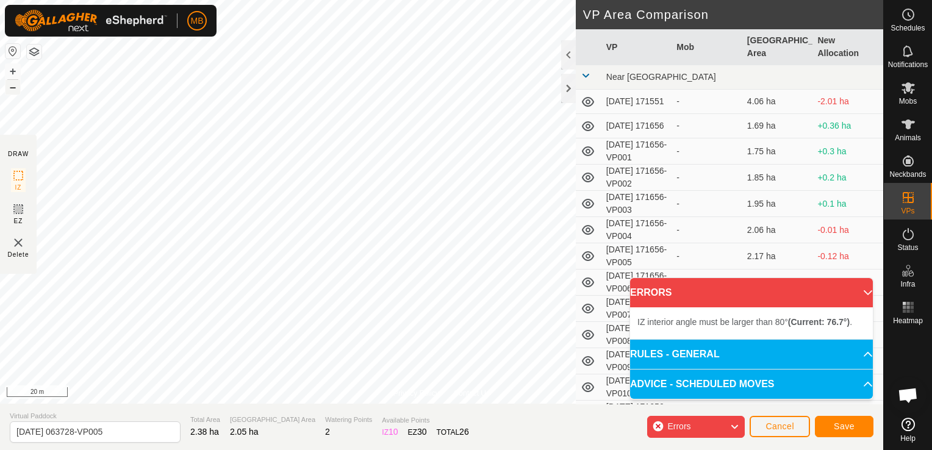
click at [20, 87] on div "Type: Inclusion Zone undefined Animal + – ⇧ i 20 m" at bounding box center [442, 202] width 884 height 404
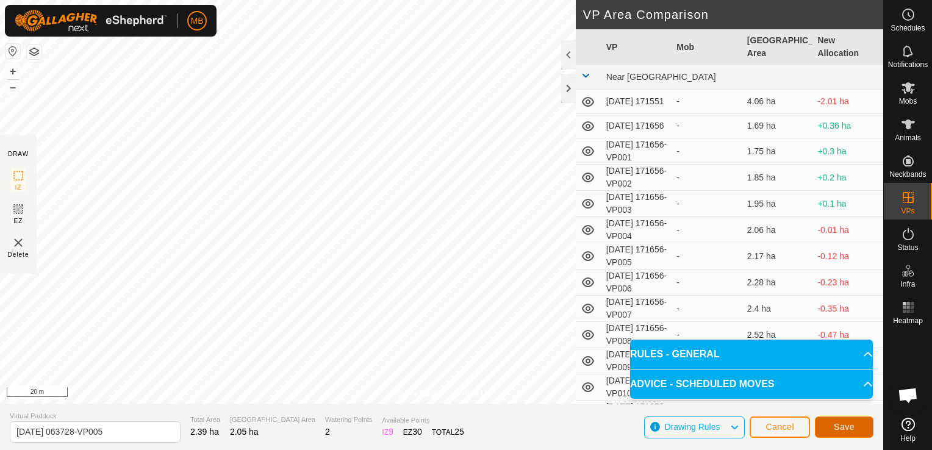
click at [826, 425] on button "Save" at bounding box center [844, 427] width 59 height 21
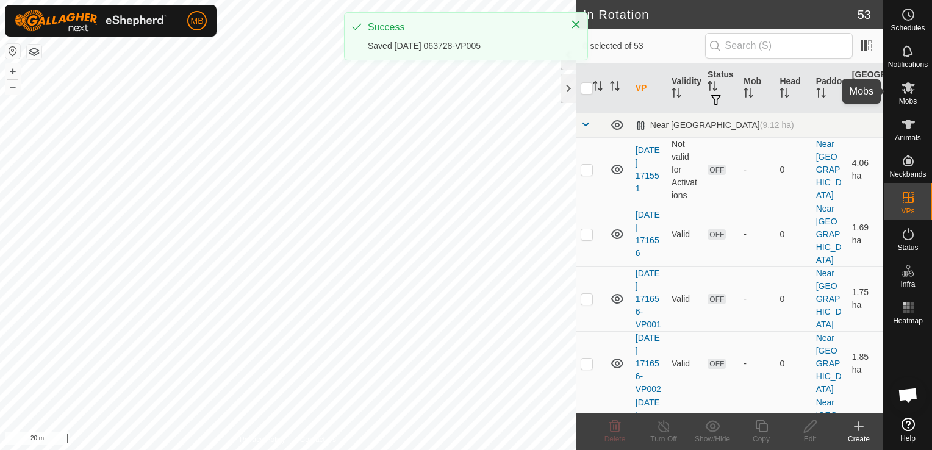
click at [909, 99] on span "Mobs" at bounding box center [908, 101] width 18 height 7
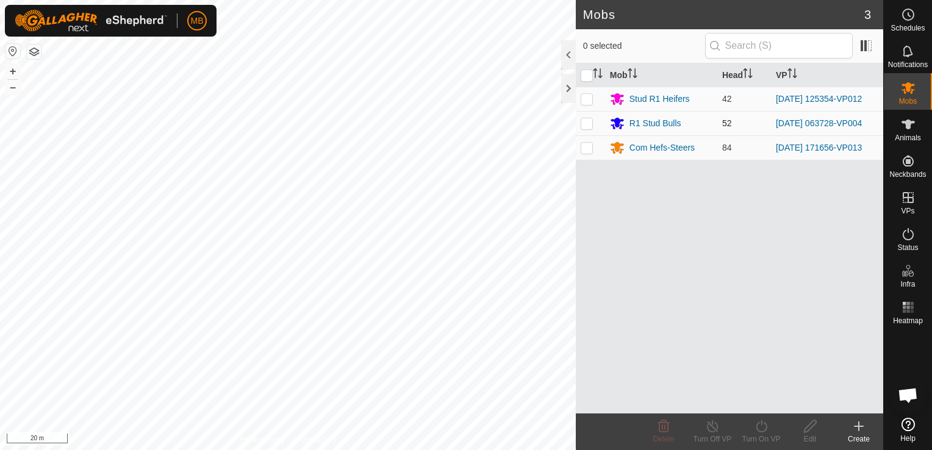
click at [588, 123] on p-checkbox at bounding box center [587, 123] width 12 height 10
click at [765, 434] on div "Turn On VP" at bounding box center [761, 439] width 49 height 11
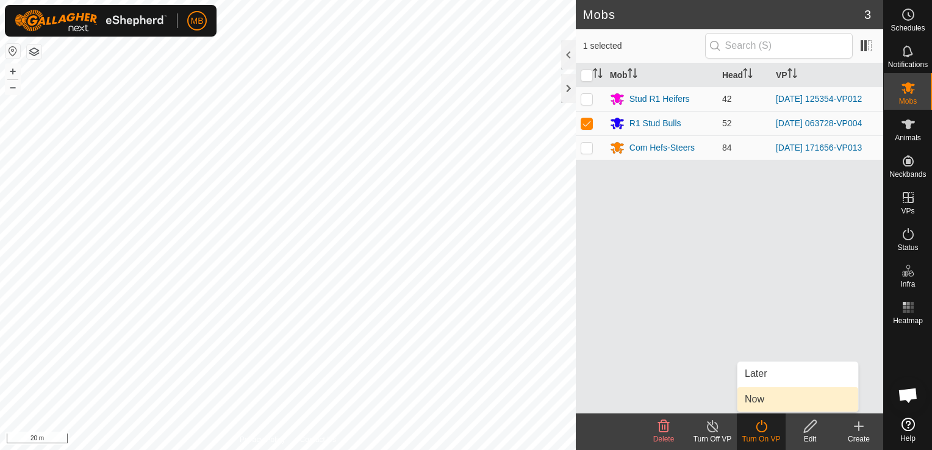
click at [761, 399] on link "Now" at bounding box center [798, 399] width 121 height 24
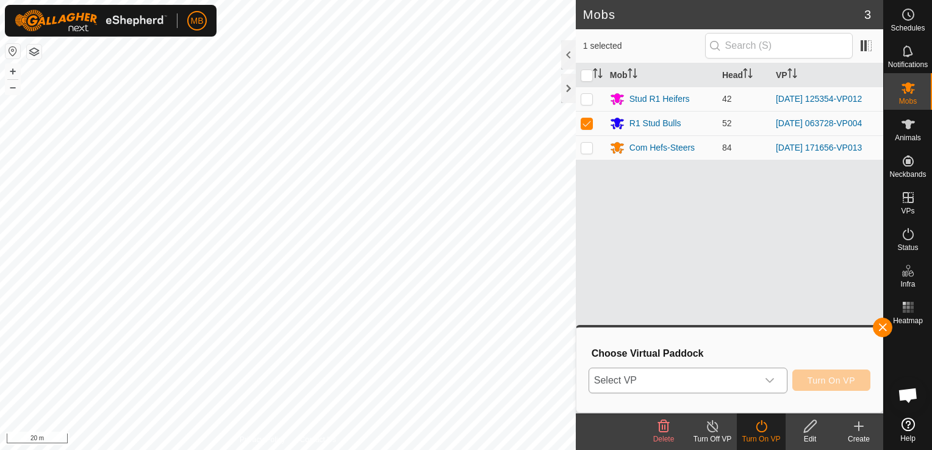
click at [765, 378] on div "dropdown trigger" at bounding box center [770, 381] width 24 height 24
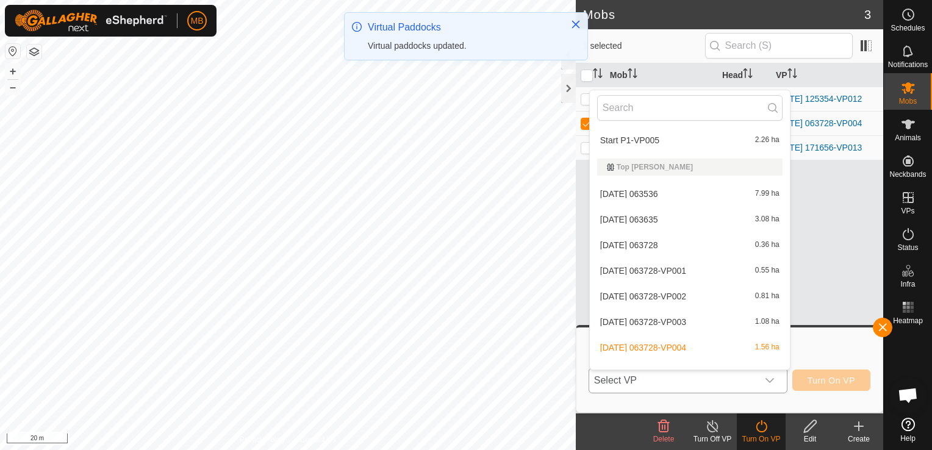
scroll to position [1253, 0]
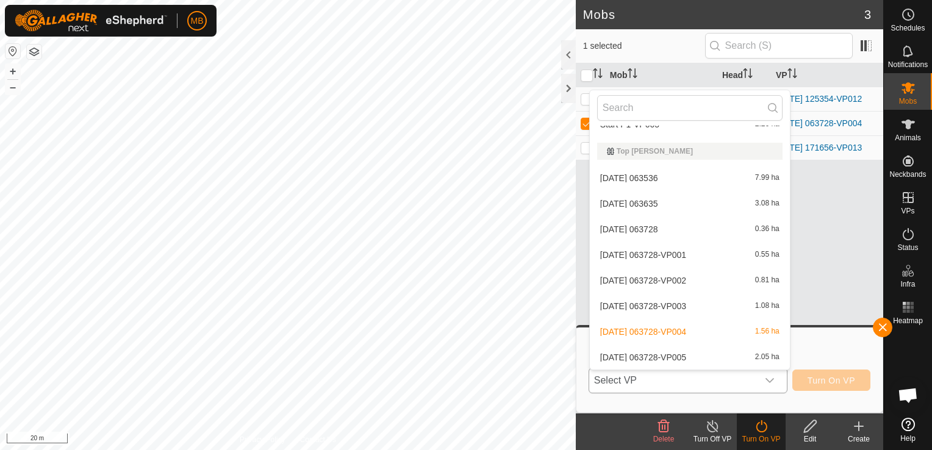
click at [691, 359] on li "[DATE] 063728-VP005 2.05 ha" at bounding box center [690, 357] width 200 height 24
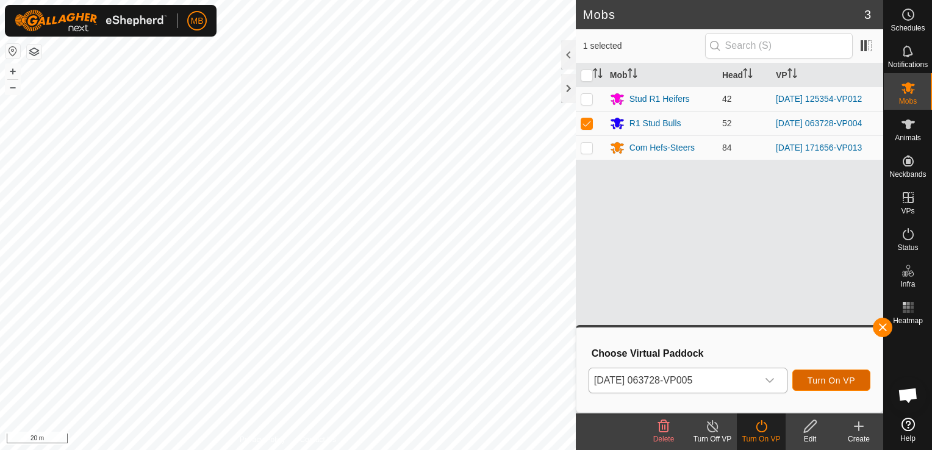
click at [838, 387] on button "Turn On VP" at bounding box center [832, 380] width 78 height 21
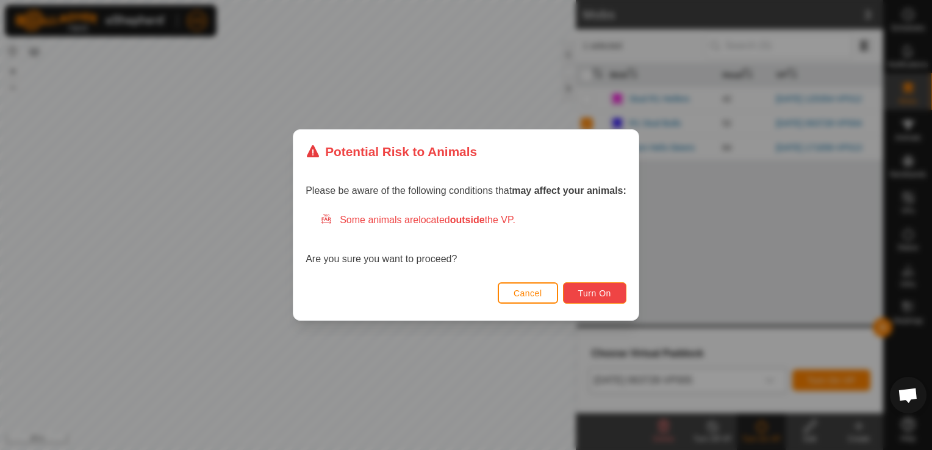
click at [589, 296] on span "Turn On" at bounding box center [594, 294] width 33 height 10
